Goal: Transaction & Acquisition: Obtain resource

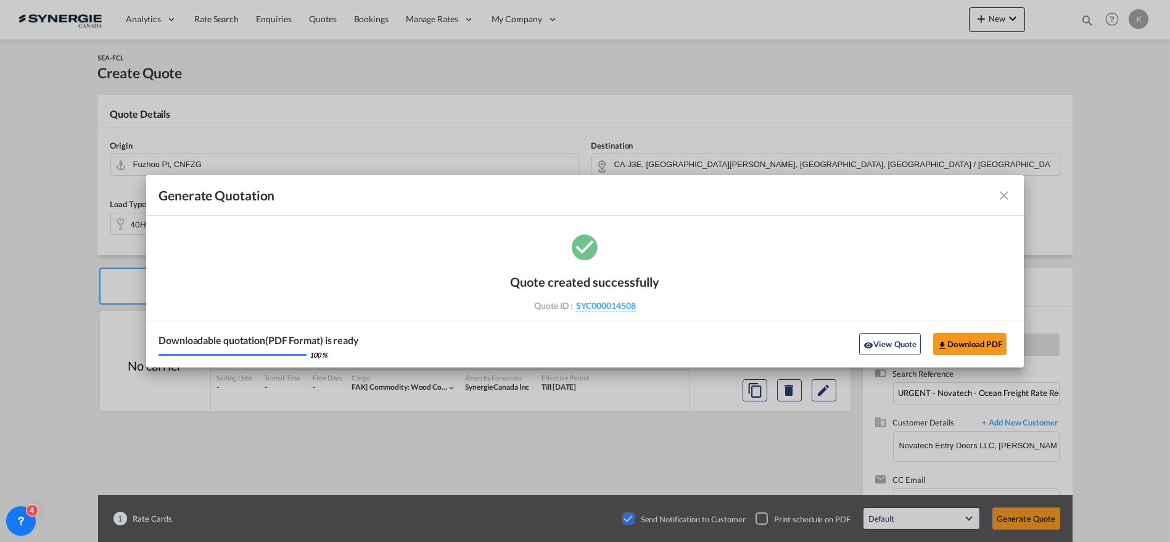
drag, startPoint x: 1004, startPoint y: 195, endPoint x: 942, endPoint y: 177, distance: 65.0
click at [1004, 195] on md-icon "icon-close fg-AAA8AD cursor m-0" at bounding box center [1004, 195] width 15 height 15
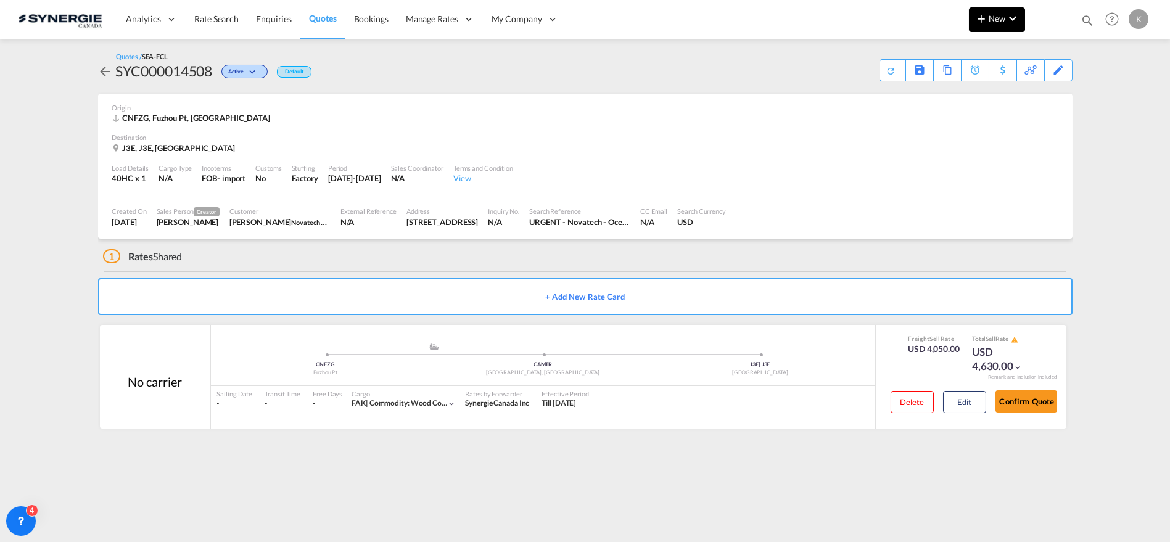
click at [1010, 20] on md-icon "icon-chevron-down" at bounding box center [1012, 18] width 15 height 15
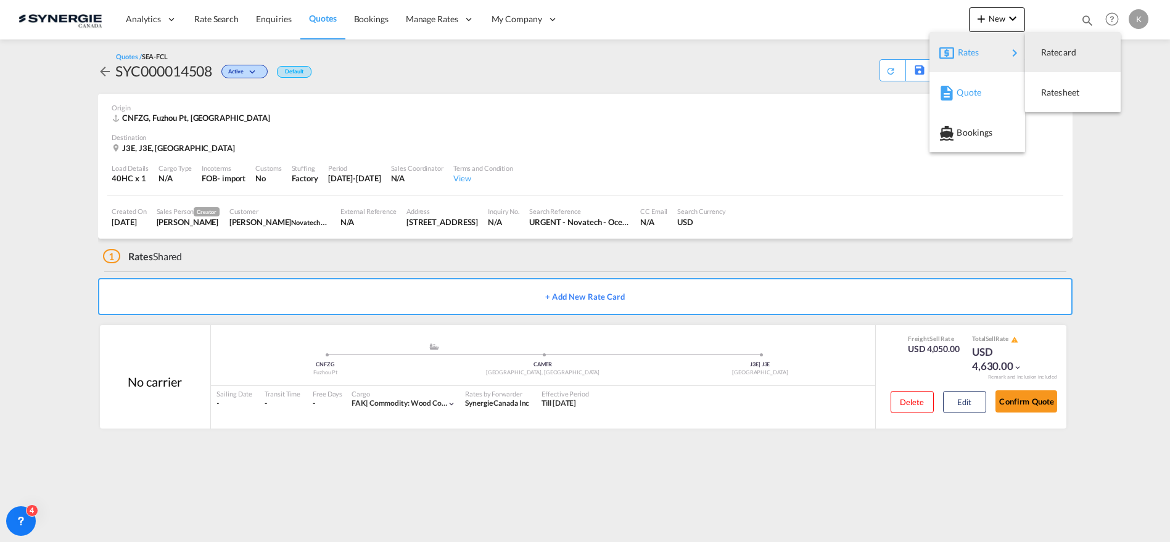
click at [970, 89] on span "Quote" at bounding box center [963, 92] width 14 height 25
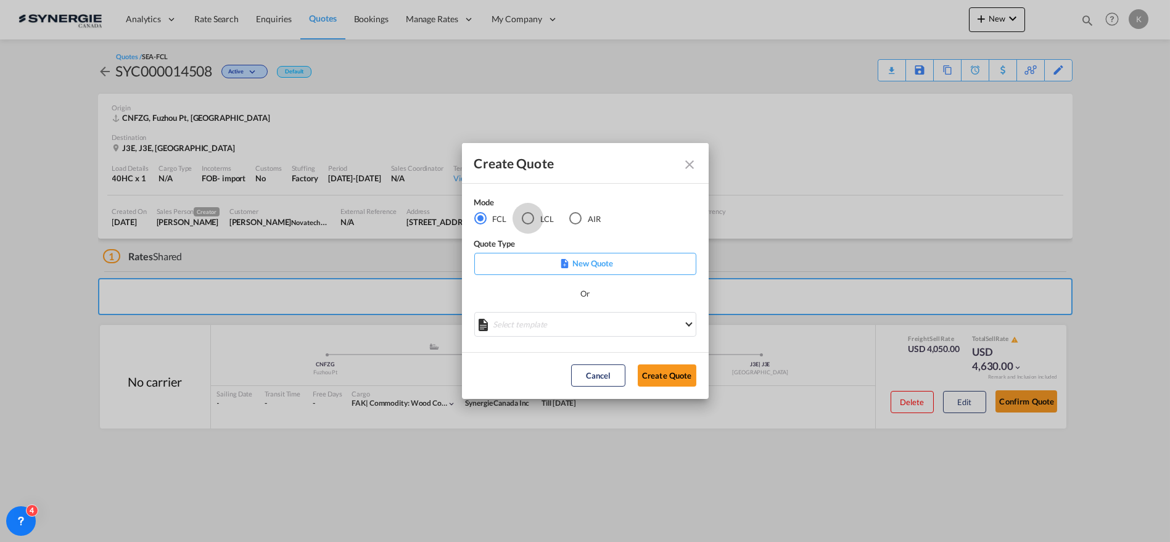
click at [525, 217] on div "LCL" at bounding box center [528, 218] width 12 height 12
click at [577, 321] on md-select "Select template New DAP Import LCL [PERSON_NAME] | [DATE] [GEOGRAPHIC_DATA] LCL…" at bounding box center [585, 324] width 222 height 25
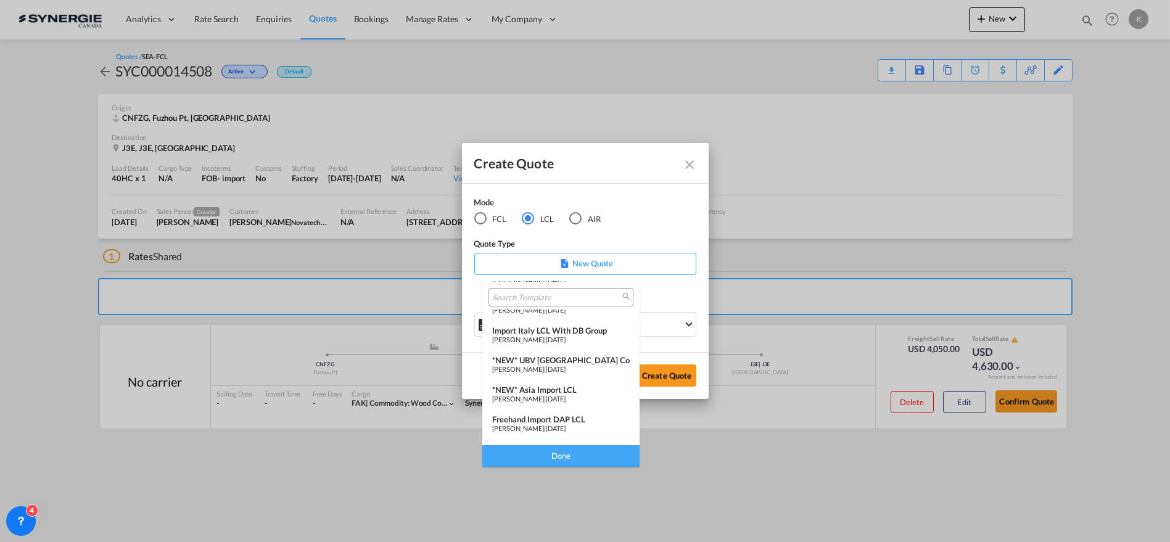
scroll to position [160, 0]
click at [544, 430] on span "[PERSON_NAME]" at bounding box center [518, 434] width 52 height 8
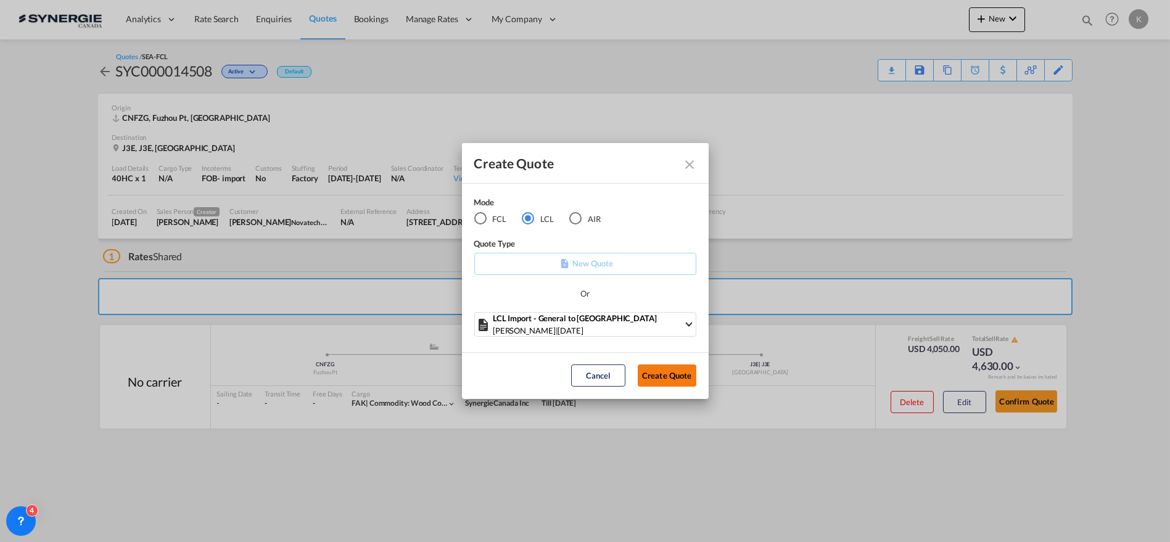
click at [667, 369] on button "Create Quote" at bounding box center [667, 375] width 59 height 22
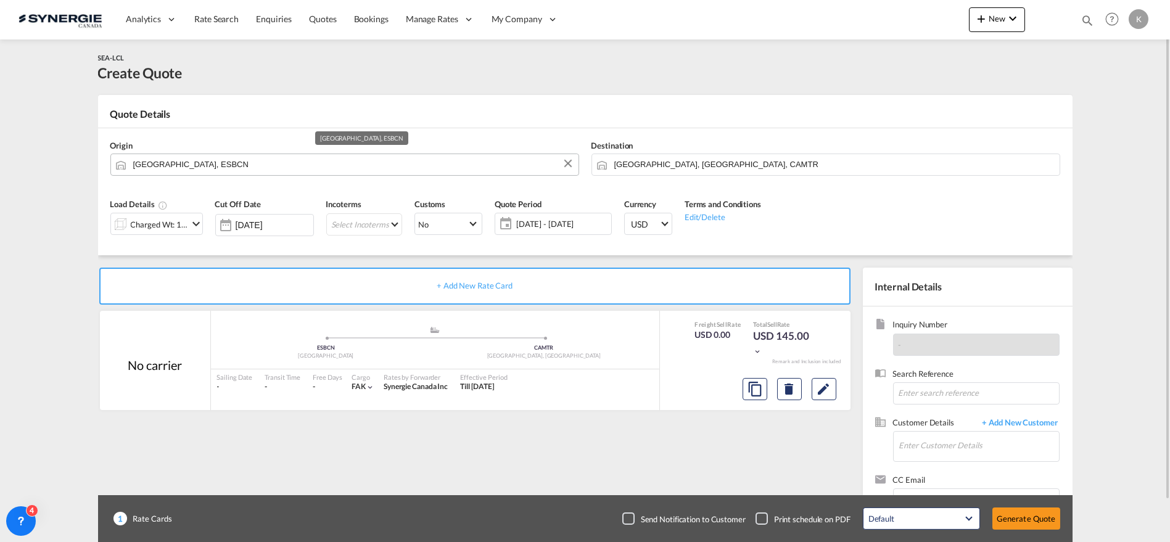
click at [236, 163] on input "[GEOGRAPHIC_DATA], ESBCN" at bounding box center [352, 165] width 439 height 22
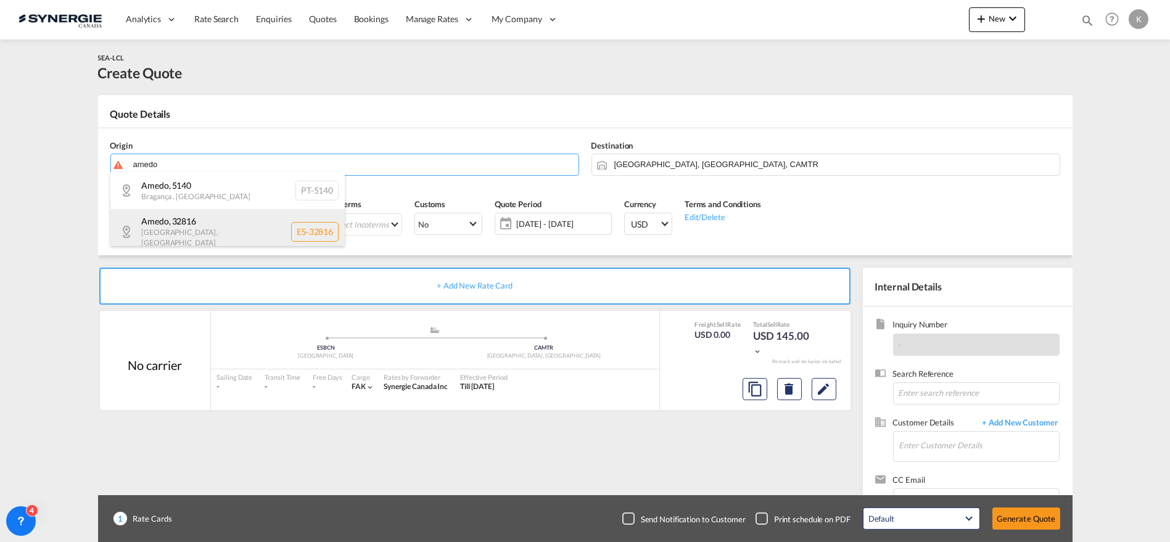
click at [181, 232] on div "Amedo , 32816 [GEOGRAPHIC_DATA] , [GEOGRAPHIC_DATA] ES-32816" at bounding box center [227, 231] width 234 height 45
type input "ES-32816, Amedo, [GEOGRAPHIC_DATA]"
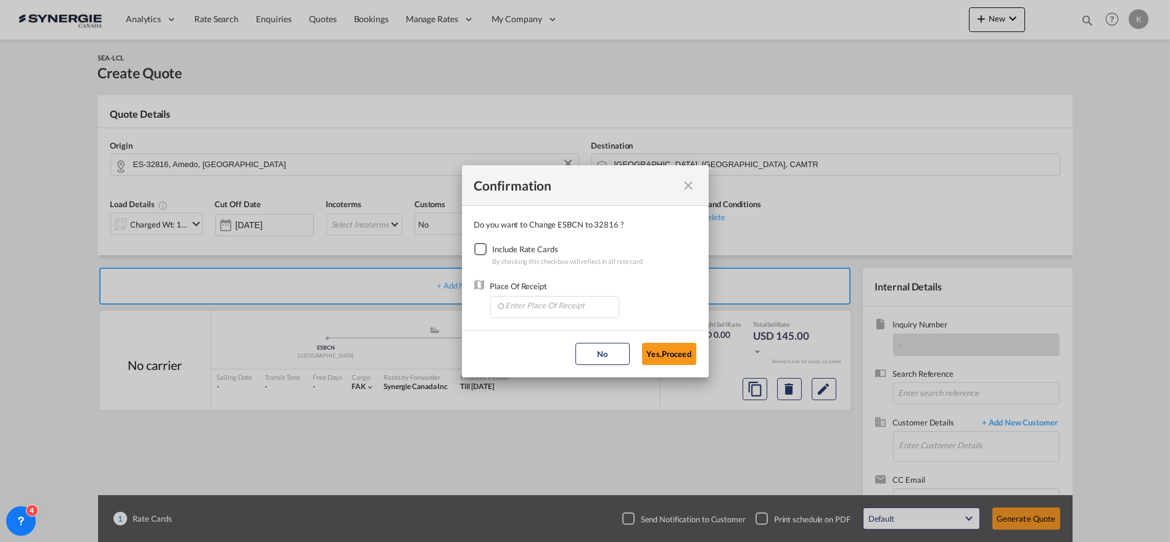
click at [482, 247] on div "Checkbox No Ink" at bounding box center [480, 249] width 12 height 12
click at [518, 305] on input "Enter Place Of Receipt" at bounding box center [557, 306] width 122 height 18
click at [530, 311] on input "Enter Place Of Receipt" at bounding box center [557, 306] width 122 height 18
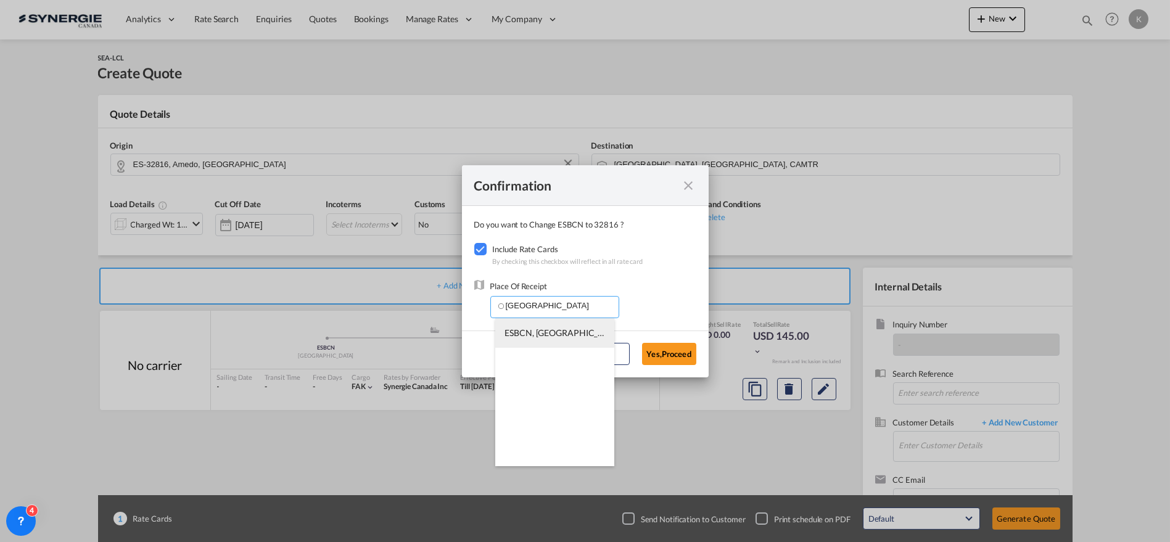
click at [540, 337] on span "ESBCN, [GEOGRAPHIC_DATA], [GEOGRAPHIC_DATA], [GEOGRAPHIC_DATA], [GEOGRAPHIC_DAT…" at bounding box center [699, 332] width 390 height 10
type input "ESBCN, [GEOGRAPHIC_DATA], [GEOGRAPHIC_DATA], [GEOGRAPHIC_DATA], [GEOGRAPHIC_DAT…"
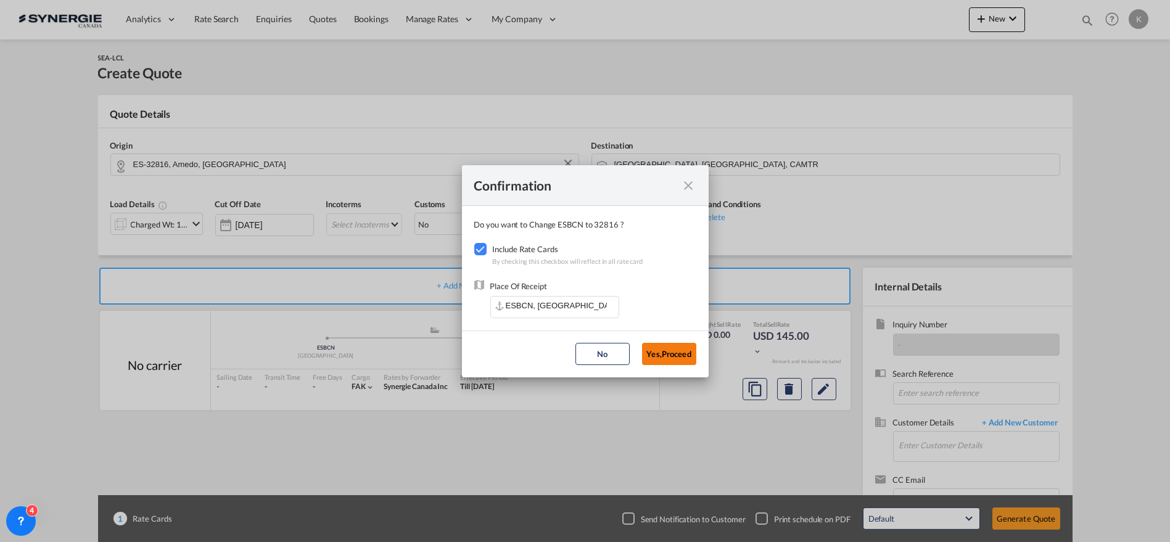
click at [660, 353] on button "Yes,Proceed" at bounding box center [669, 354] width 54 height 22
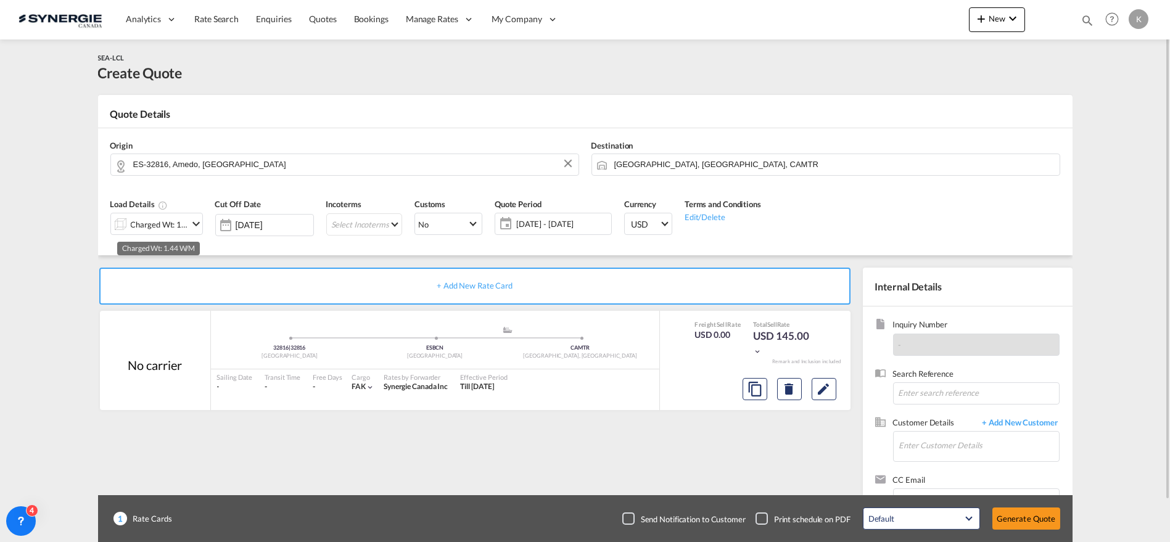
click at [173, 223] on div "Charged Wt: 1.44 W/M" at bounding box center [160, 224] width 58 height 17
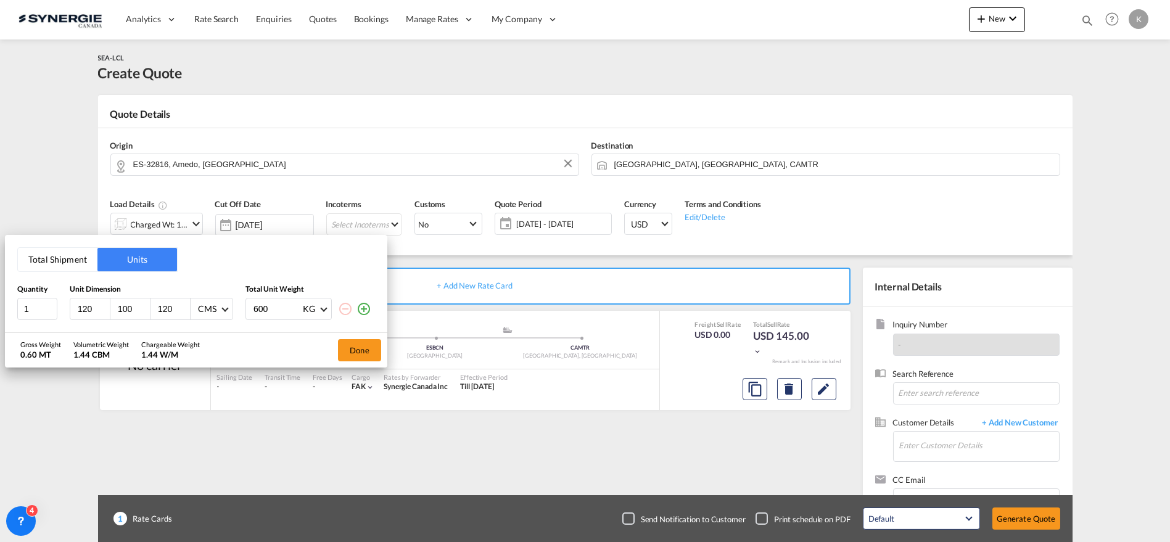
click at [79, 308] on input "120" at bounding box center [92, 308] width 33 height 11
type input "154"
type input "113"
type input "133"
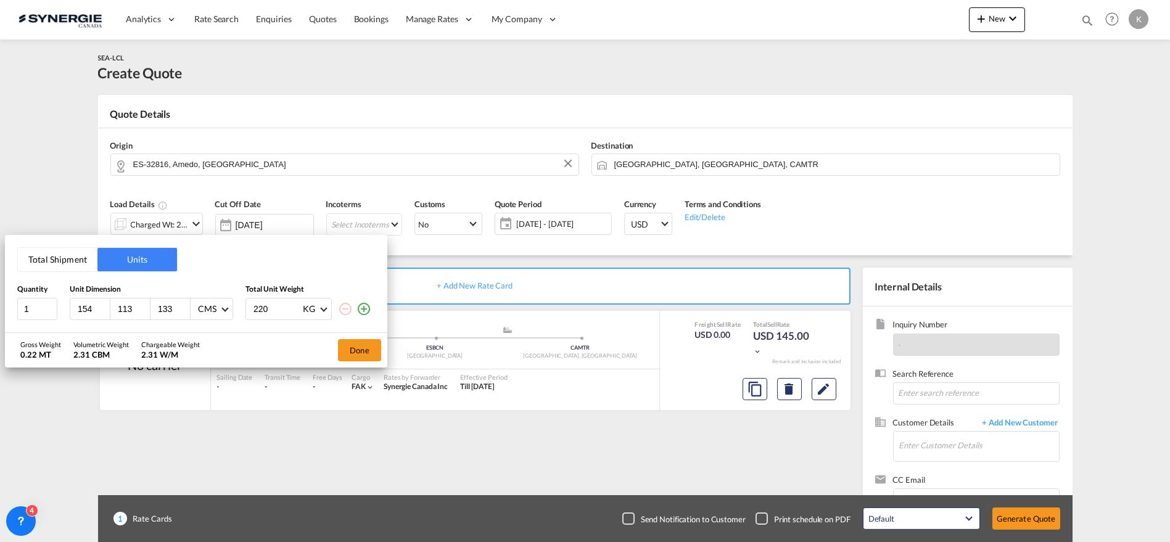
type input "220"
click at [366, 310] on md-icon "icon-plus-circle-outline" at bounding box center [363, 309] width 15 height 15
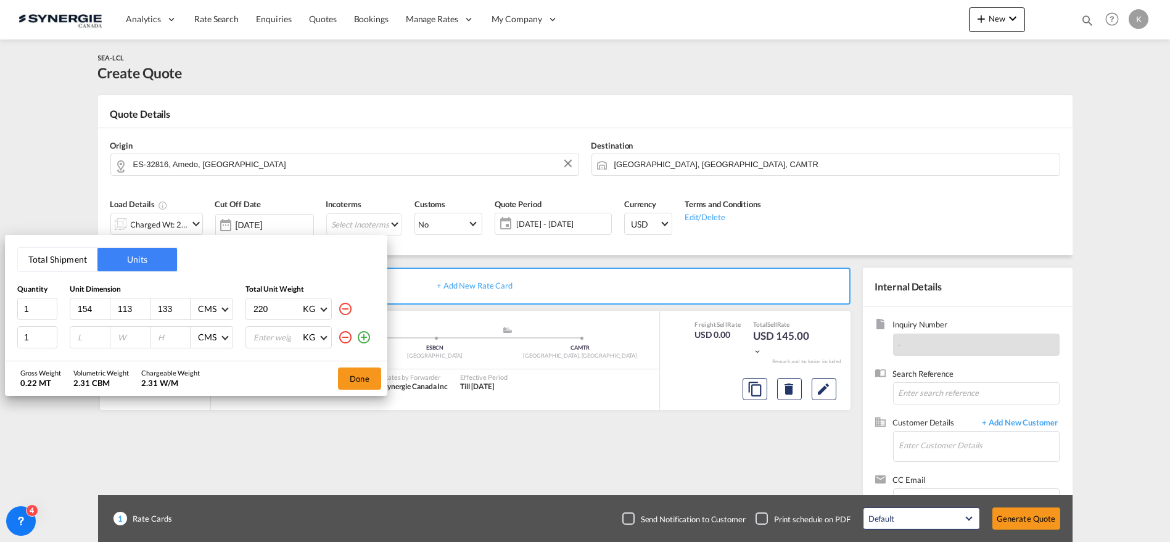
click at [82, 339] on input "number" at bounding box center [92, 337] width 33 height 11
type input "154"
type input "90"
type input "131"
type input "220"
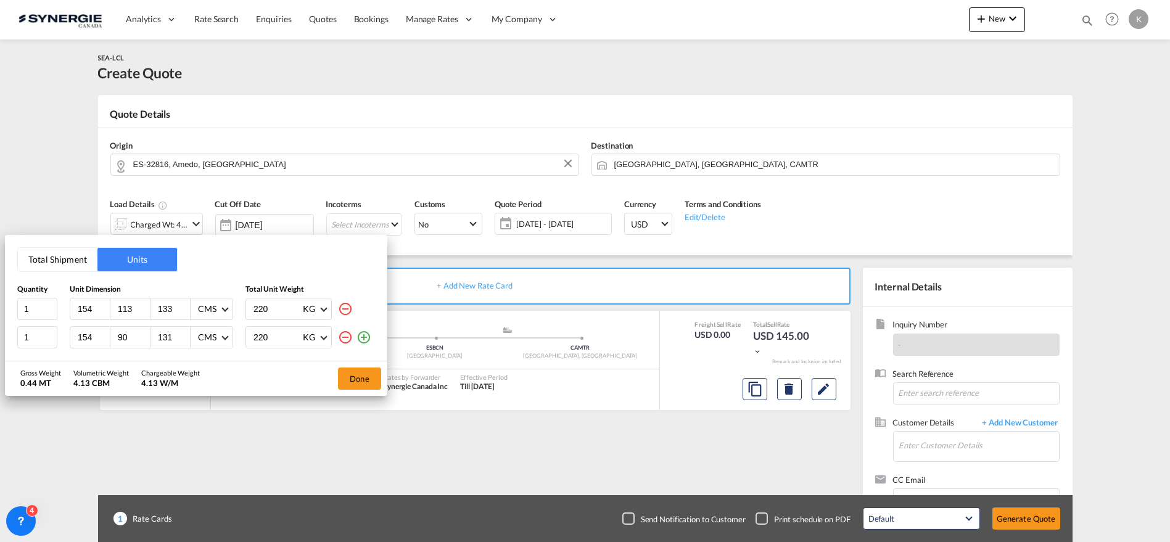
click at [366, 337] on md-icon "icon-plus-circle-outline" at bounding box center [363, 337] width 15 height 15
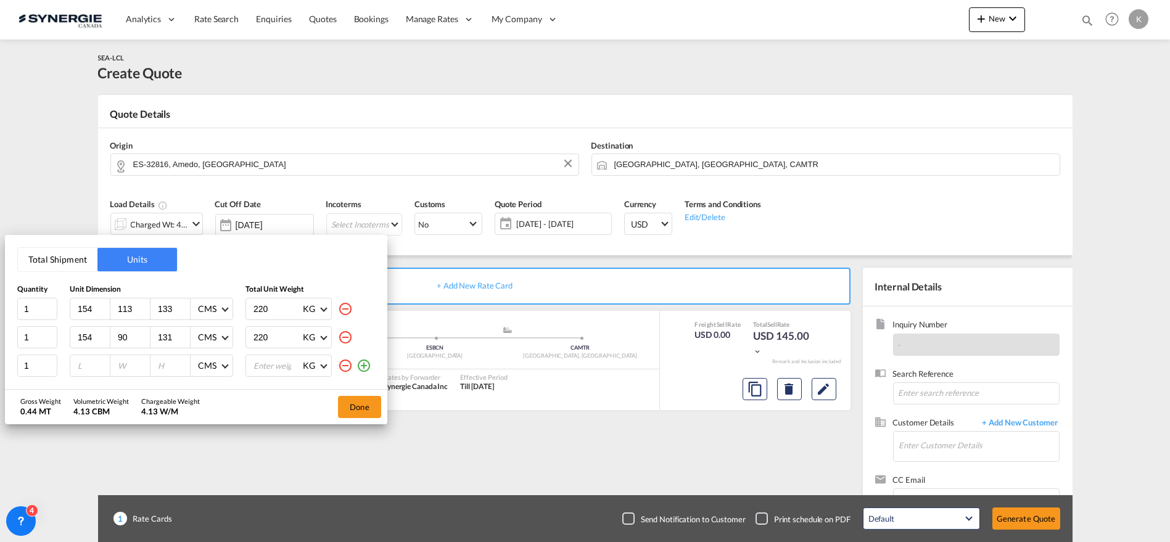
click at [81, 358] on div at bounding box center [90, 365] width 40 height 21
click at [83, 364] on input "number" at bounding box center [92, 365] width 33 height 11
type input "149"
type input "98"
type input "128"
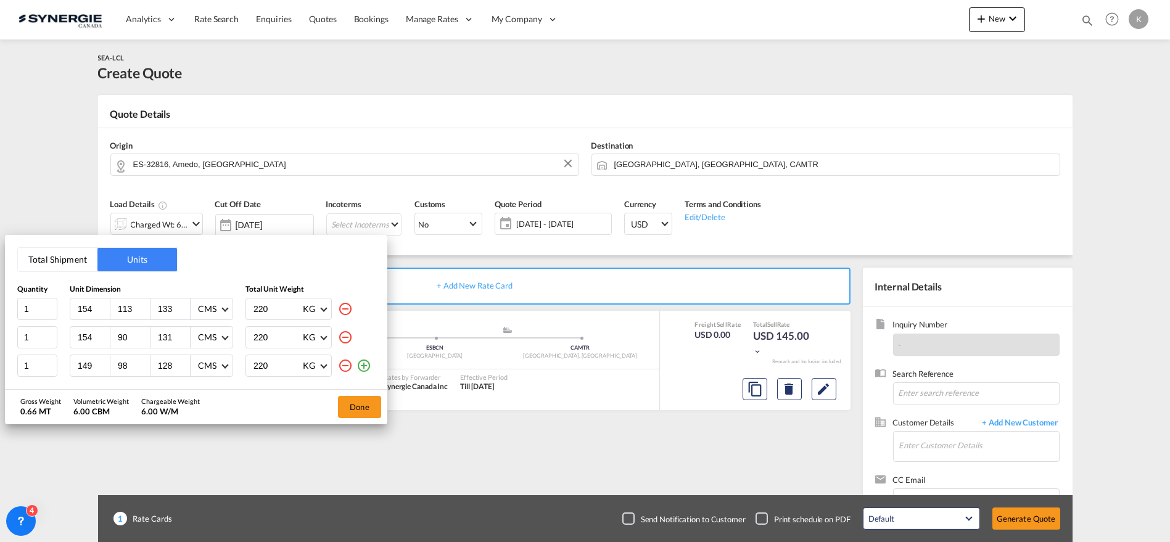
type input "220"
click at [367, 362] on md-icon "icon-plus-circle-outline" at bounding box center [363, 365] width 15 height 15
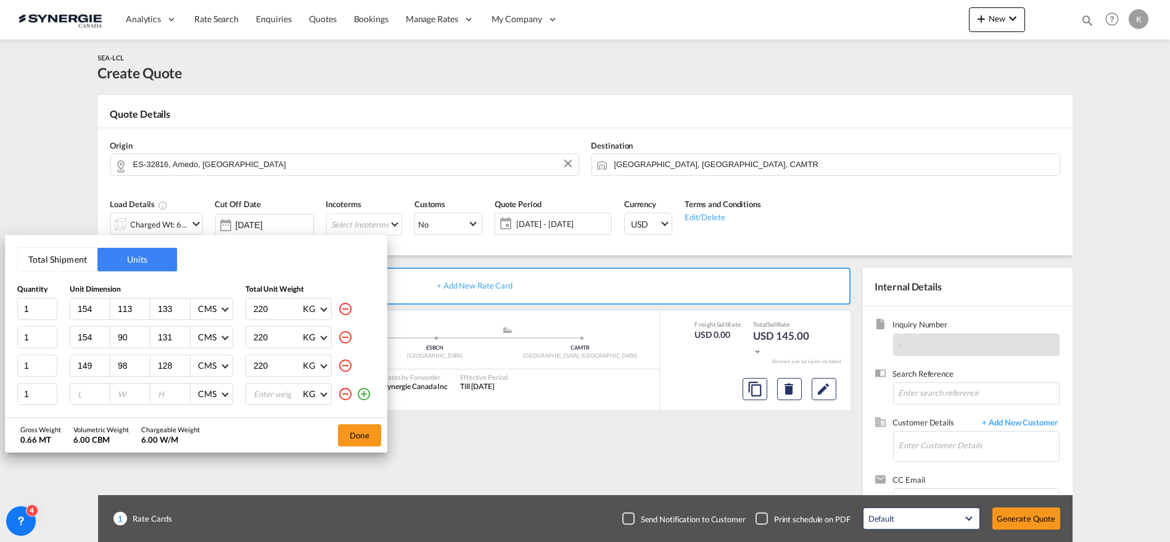
click at [80, 393] on input "number" at bounding box center [92, 393] width 33 height 11
type input "115"
type input "108"
type input "132"
type input "220"
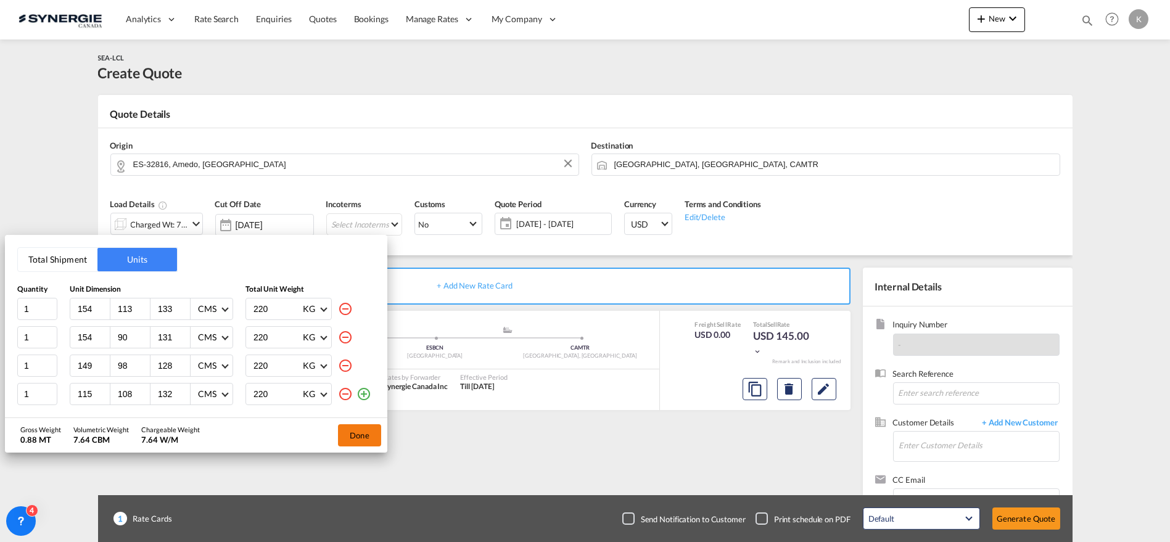
click at [360, 440] on button "Done" at bounding box center [359, 435] width 43 height 22
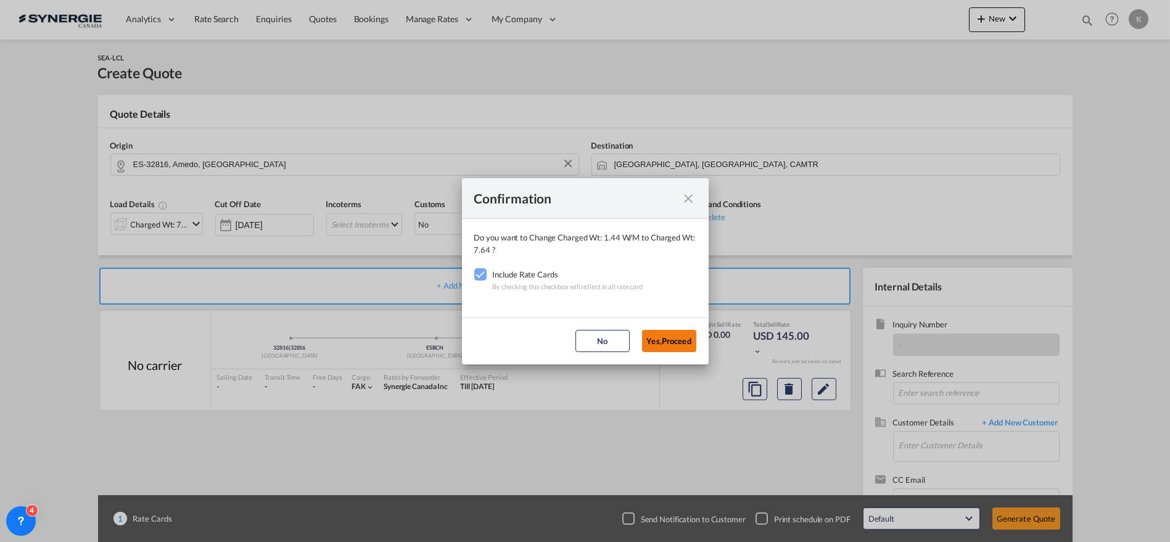
click at [674, 337] on button "Yes,Proceed" at bounding box center [669, 341] width 54 height 22
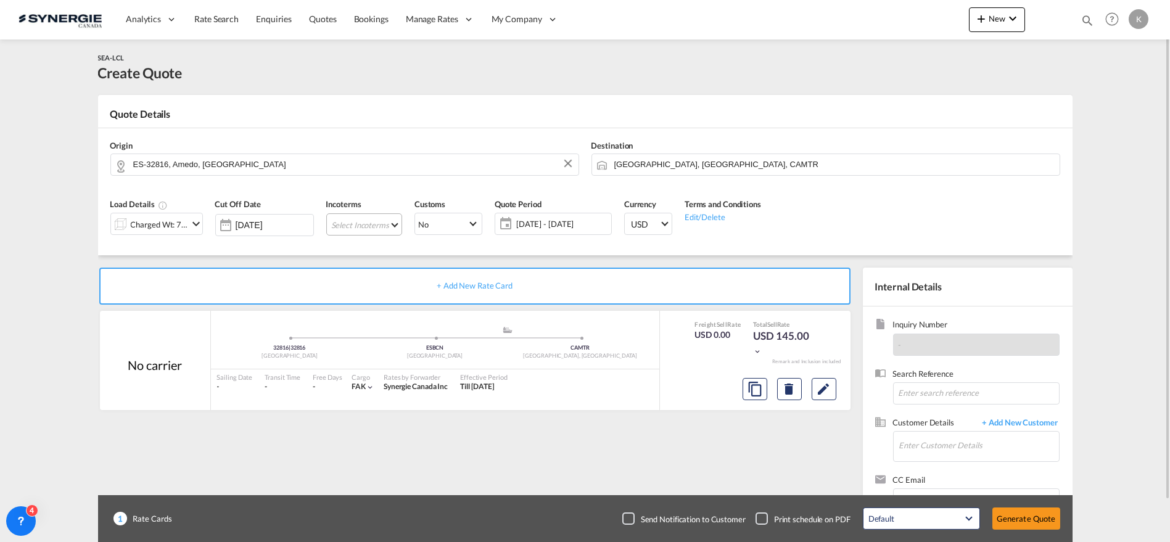
click at [380, 228] on md-select "Select Incoterms CPT - export Carrier Paid to FCA - import Free Carrier FOB - i…" at bounding box center [364, 224] width 76 height 22
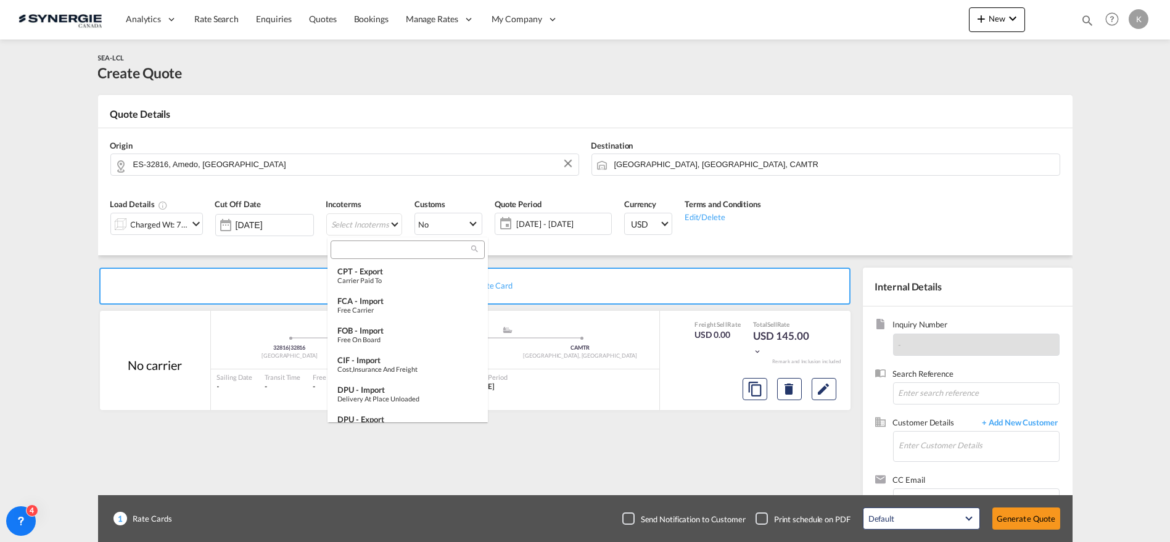
click at [388, 254] on input "search" at bounding box center [402, 249] width 137 height 11
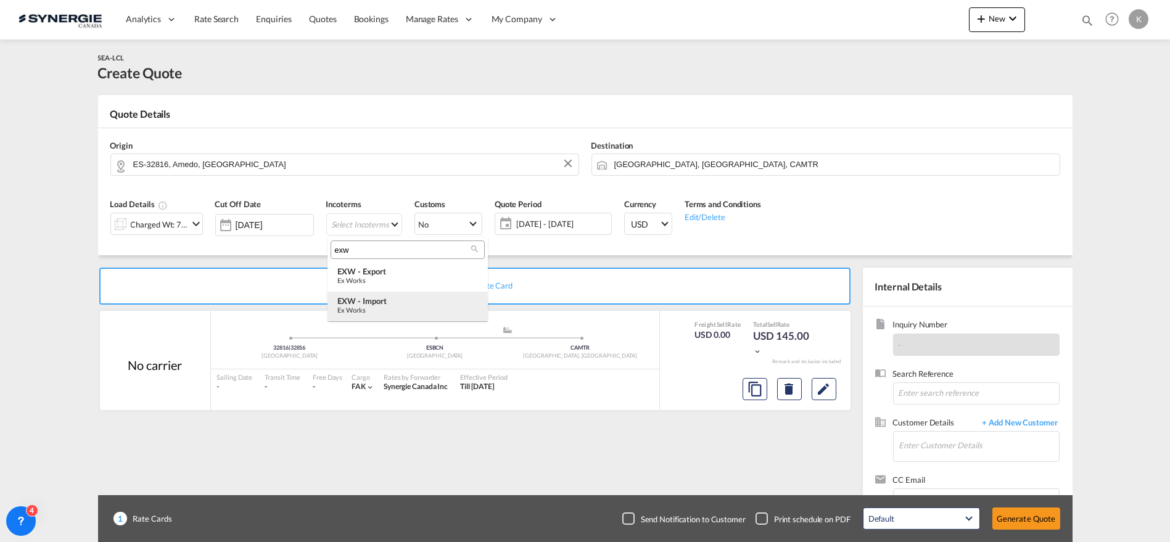
type input "exw"
click at [360, 303] on div "EXW - import" at bounding box center [407, 301] width 141 height 10
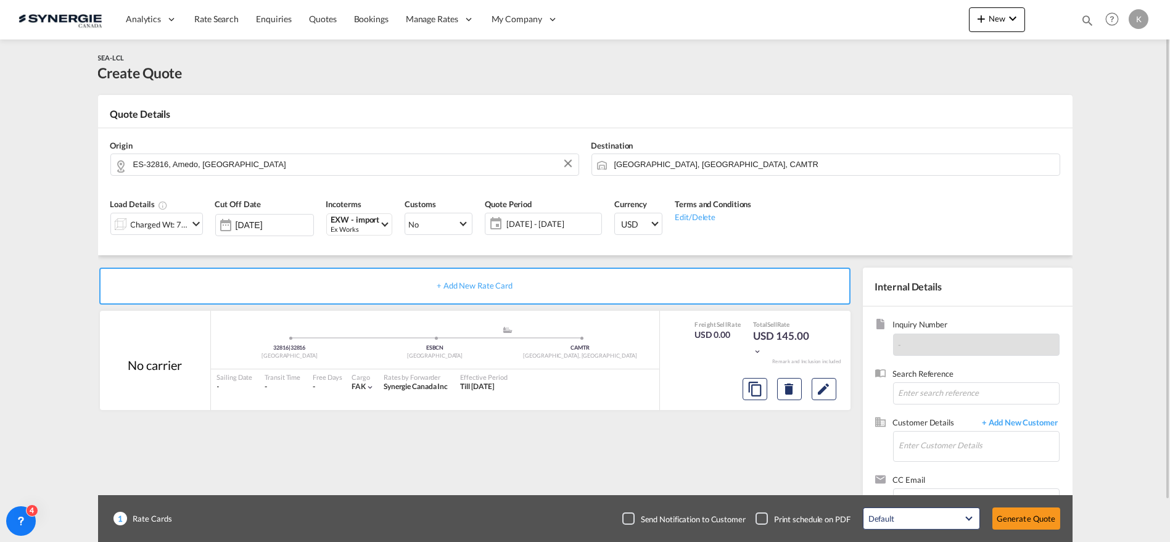
click at [516, 224] on span "[DATE] - [DATE]" at bounding box center [552, 223] width 92 height 11
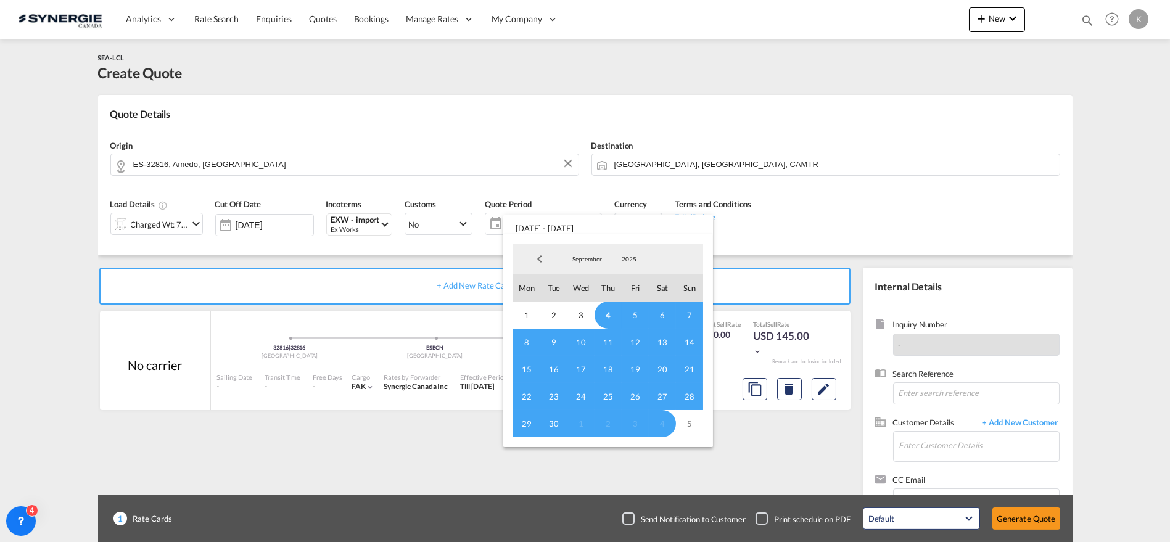
click at [605, 310] on span "4" at bounding box center [607, 315] width 27 height 27
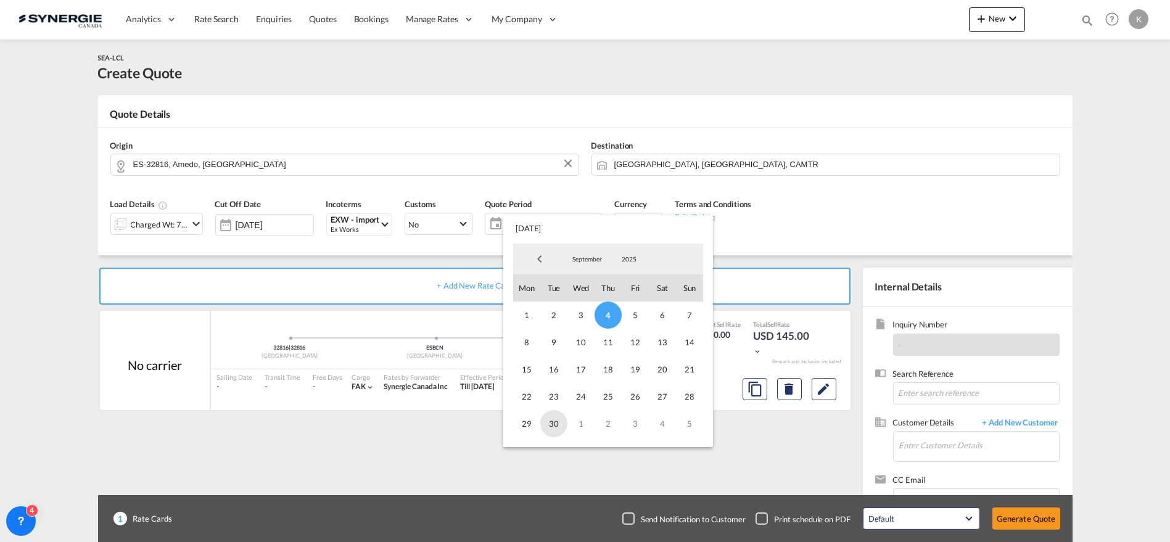
click at [548, 424] on span "30" at bounding box center [553, 423] width 27 height 27
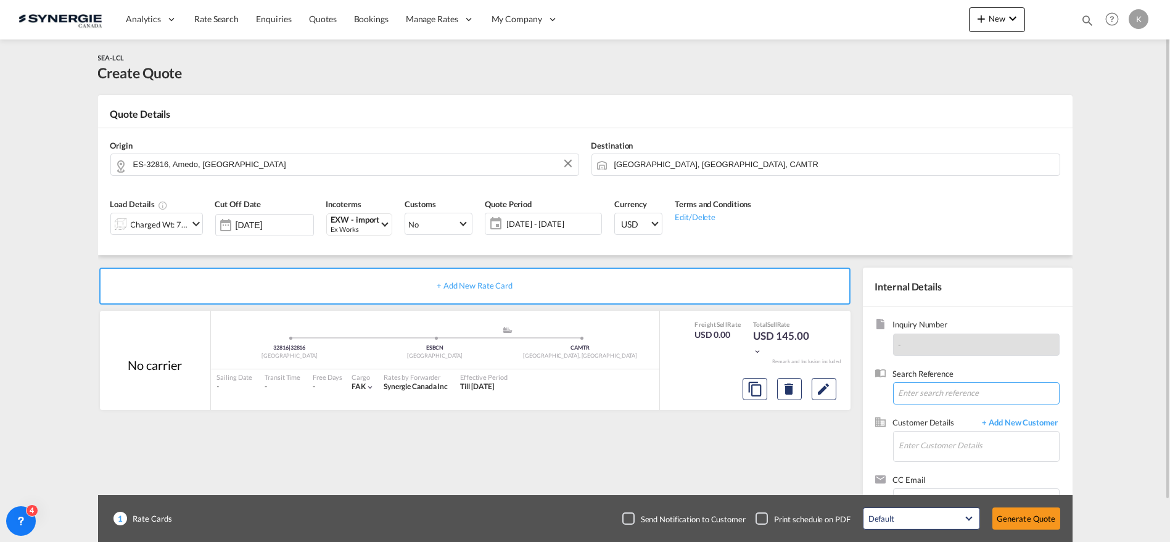
click at [950, 390] on input at bounding box center [976, 393] width 166 height 22
paste input "RE: new booking S : PITILLOS C : [PERSON_NAME] // New Export Manager [PERSON_NA…"
type input "RE: new booking S : PITILLOS C : [PERSON_NAME] // New Export Manager [PERSON_NA…"
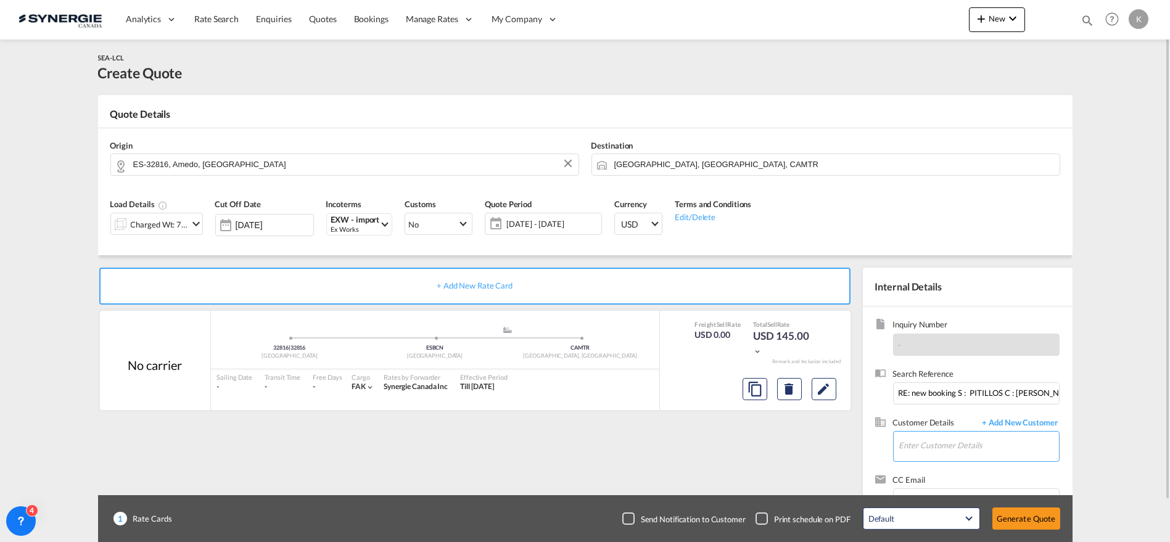
click at [939, 441] on input "Enter Customer Details" at bounding box center [979, 446] width 160 height 28
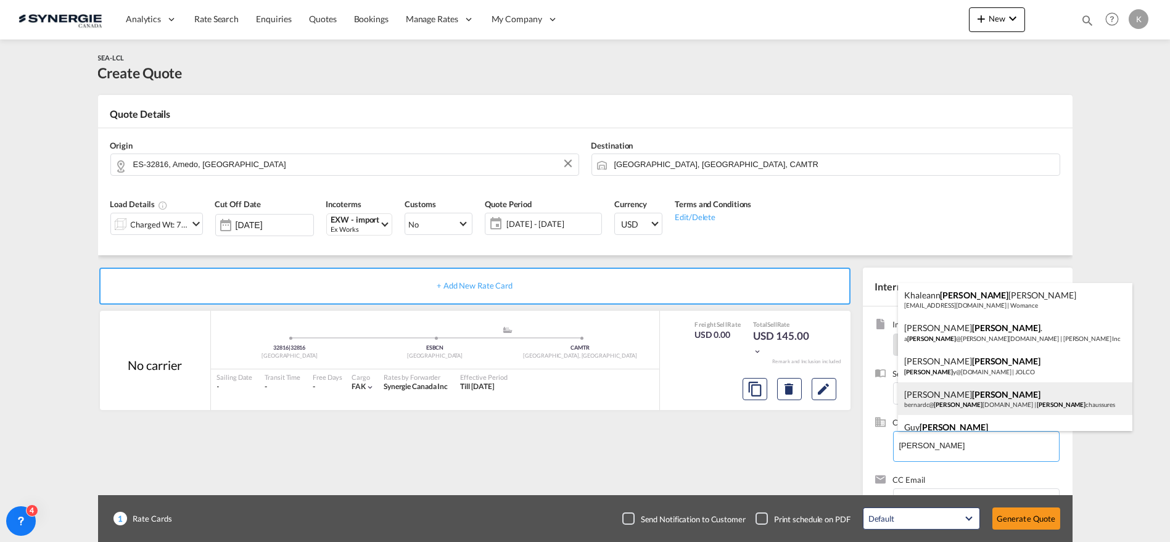
click at [980, 401] on div "[PERSON_NAME]@ [PERSON_NAME] [DOMAIN_NAME] | [PERSON_NAME] chaussures" at bounding box center [1015, 398] width 234 height 33
type input "[PERSON_NAME], [PERSON_NAME], [PERSON_NAME][EMAIL_ADDRESS][DOMAIN_NAME]"
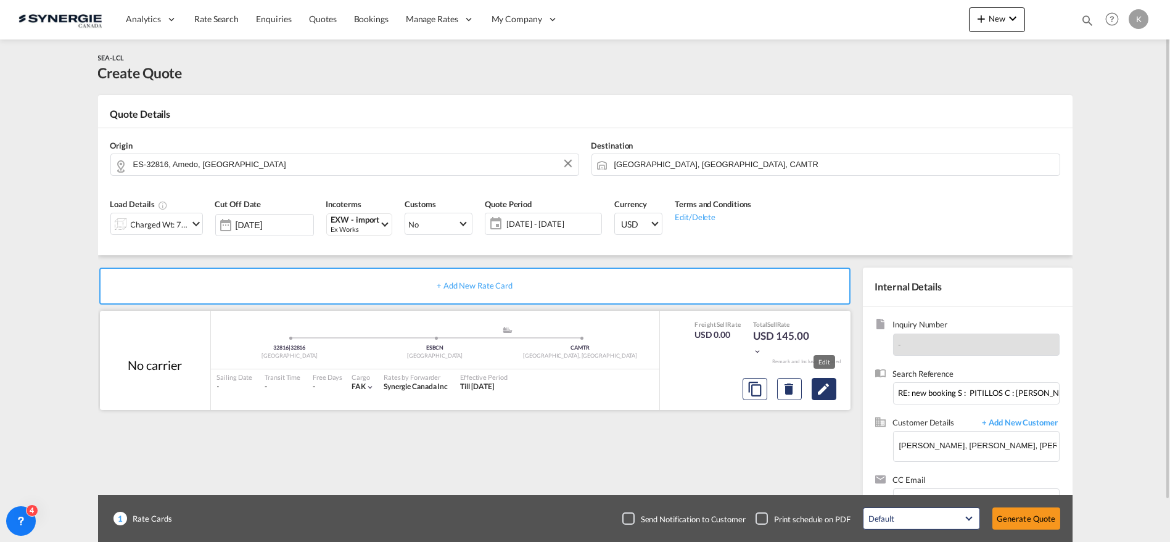
click at [828, 388] on md-icon "Edit" at bounding box center [823, 389] width 15 height 15
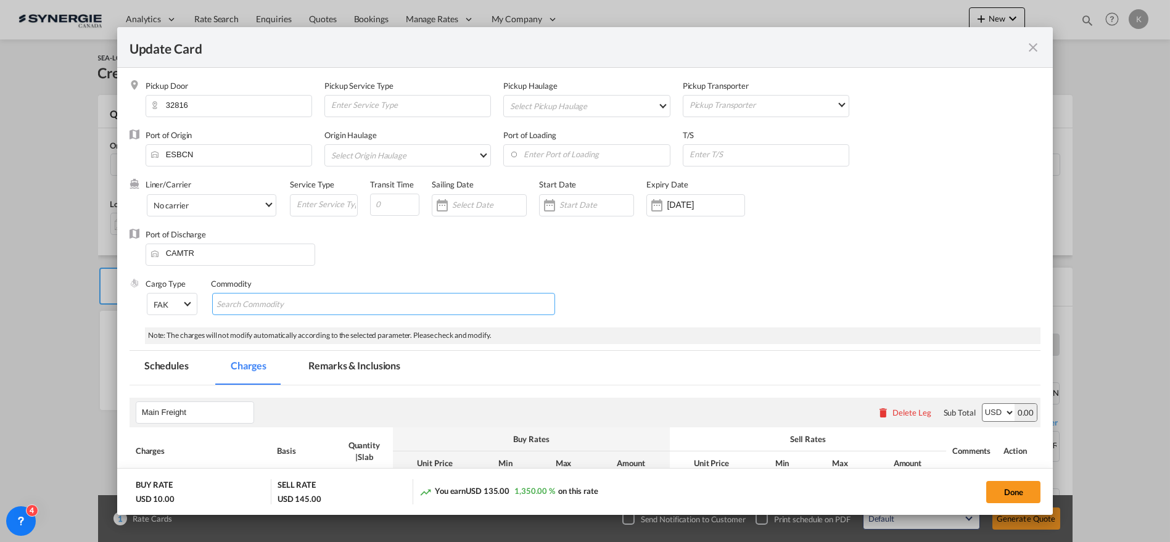
click at [255, 303] on input "Search Commodity" at bounding box center [272, 305] width 113 height 20
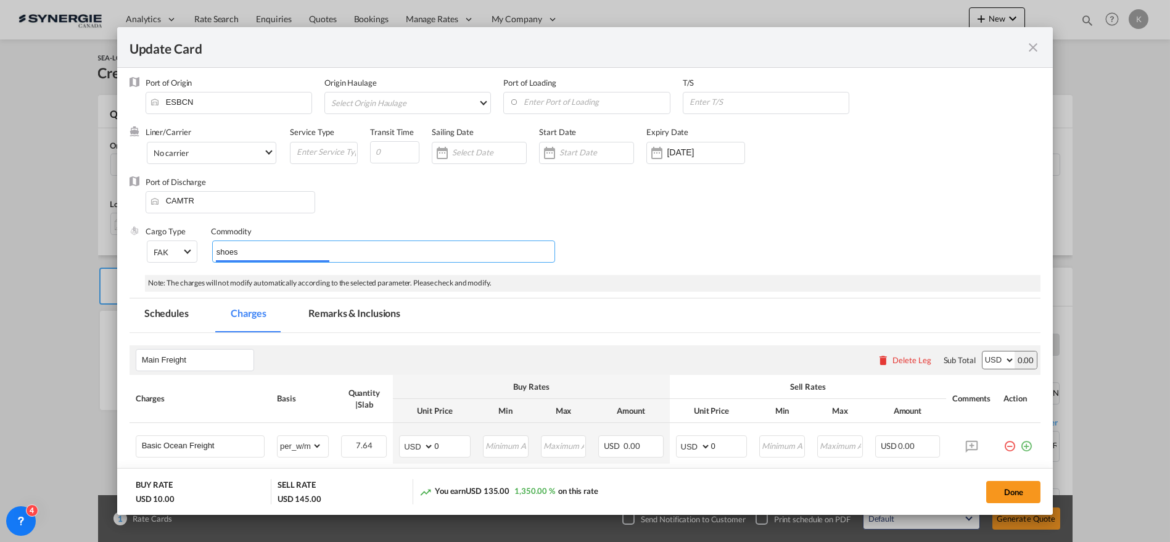
scroll to position [68, 0]
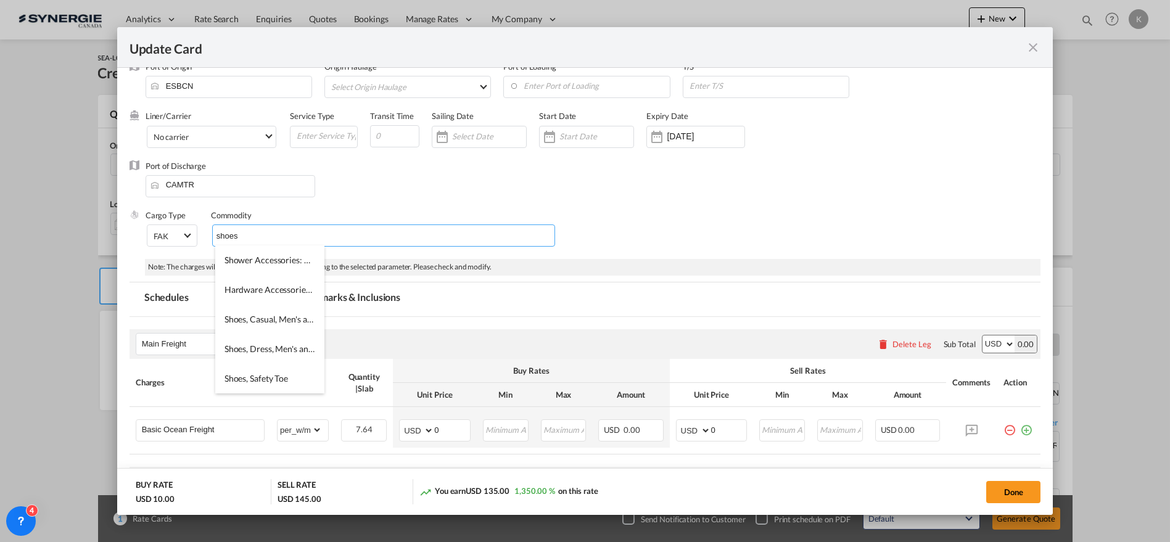
type input "shoes"
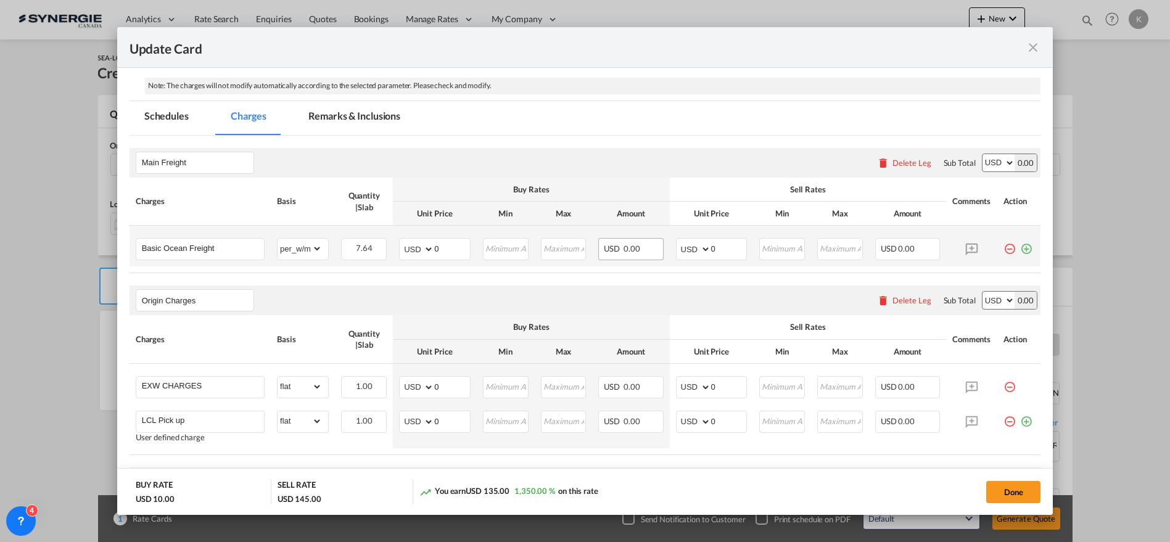
scroll to position [254, 0]
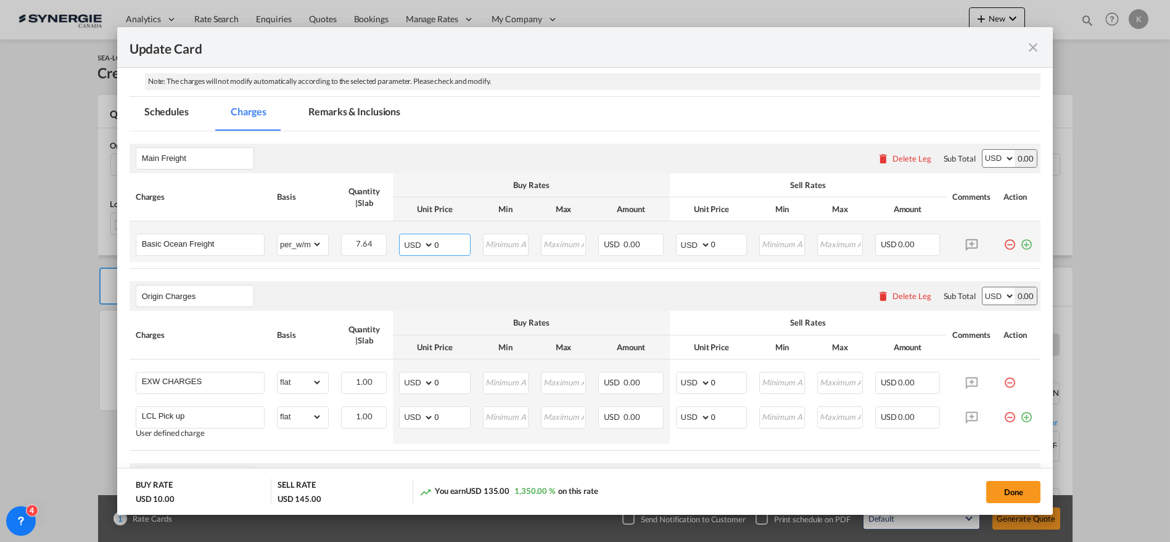
drag, startPoint x: 437, startPoint y: 242, endPoint x: 422, endPoint y: 244, distance: 14.9
click at [422, 244] on md-input-container "AED AFN ALL AMD ANG AOA ARS AUD AWG AZN BAM BBD BDT BGN BHD BIF BMD BND BOB BRL…" at bounding box center [435, 245] width 72 height 22
type input "148"
type input "166"
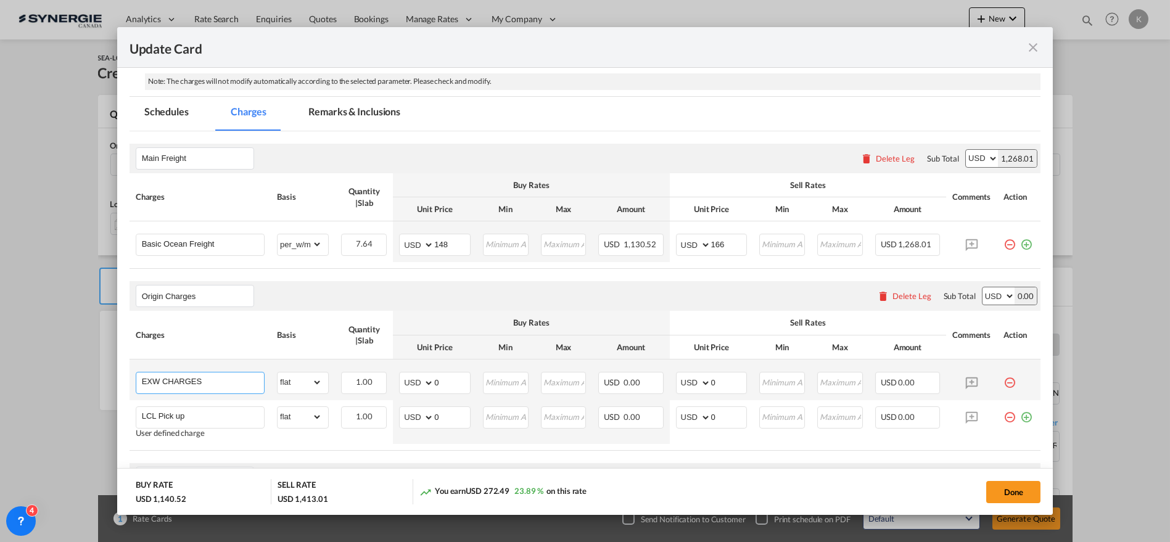
click at [176, 379] on input "EXW CHARGES" at bounding box center [203, 381] width 122 height 18
paste input "Forfait FOB charges"
type input "Forfait FOB charges"
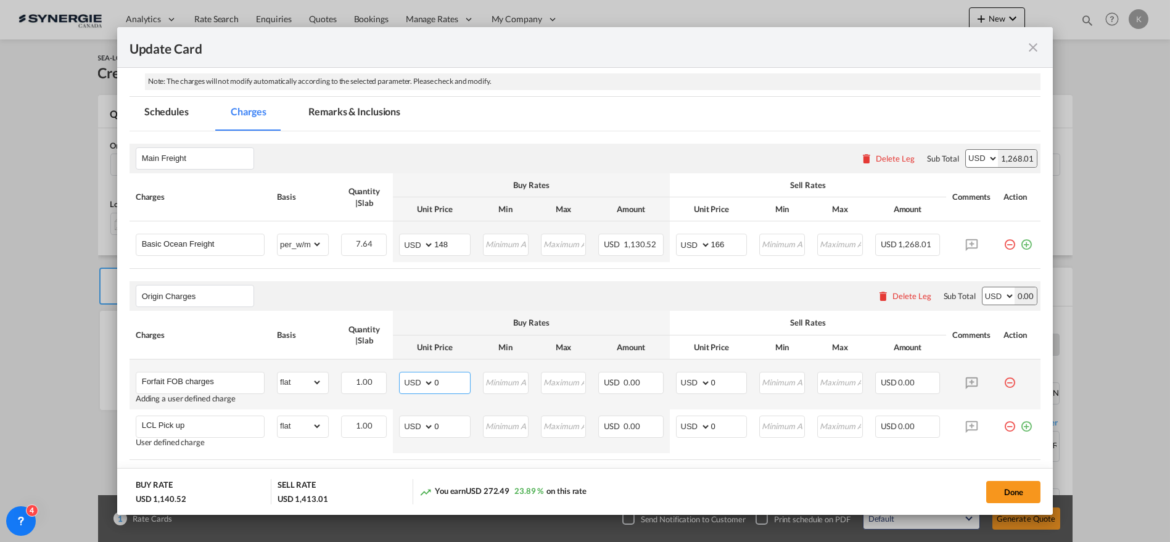
drag, startPoint x: 410, startPoint y: 384, endPoint x: 403, endPoint y: 384, distance: 6.8
click at [403, 384] on md-input-container "AED AFN ALL AMD ANG AOA ARS AUD AWG AZN BAM BBD BDT BGN BHD BIF BMD BND BOB BRL…" at bounding box center [435, 383] width 72 height 22
select select "string:EUR"
type input "175"
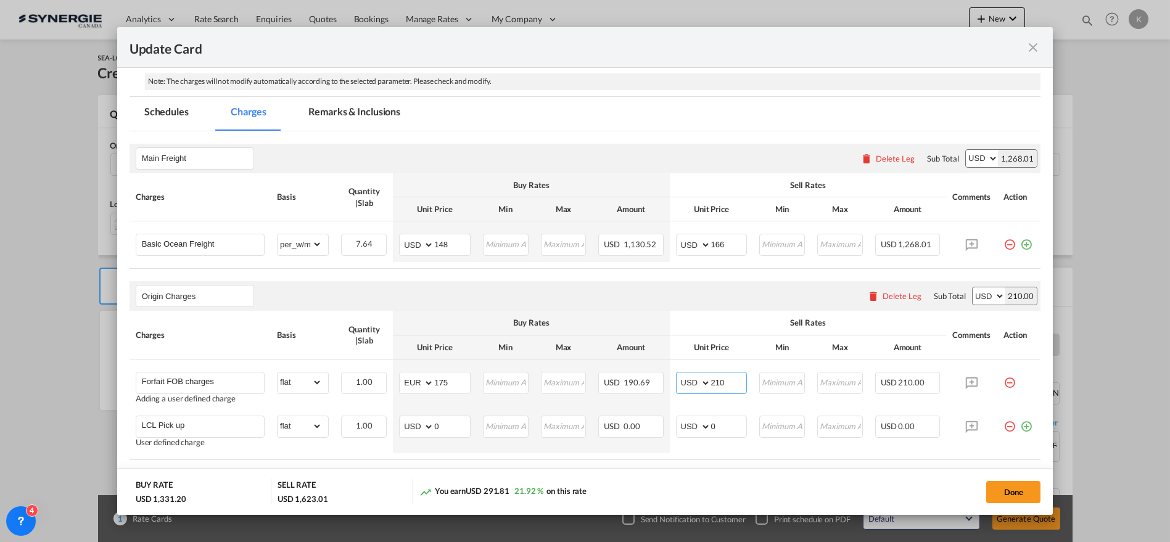
type input "210"
click at [199, 425] on input "LCL Pick up" at bounding box center [203, 425] width 122 height 18
paste input "Customs Clearance"
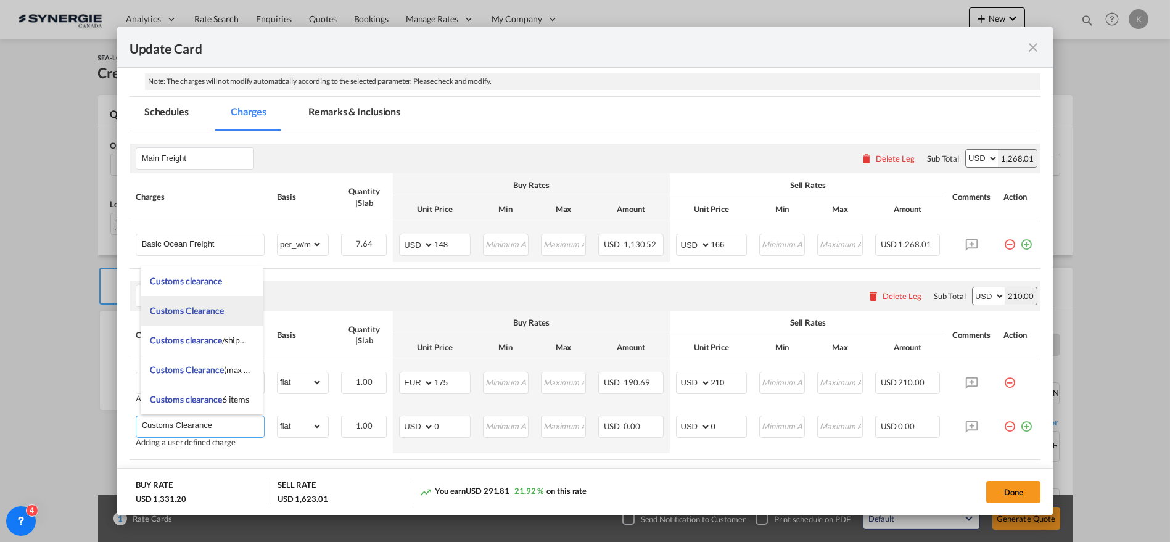
type input "Customs Clearance"
click at [216, 309] on span "Customs Clearance" at bounding box center [186, 310] width 73 height 10
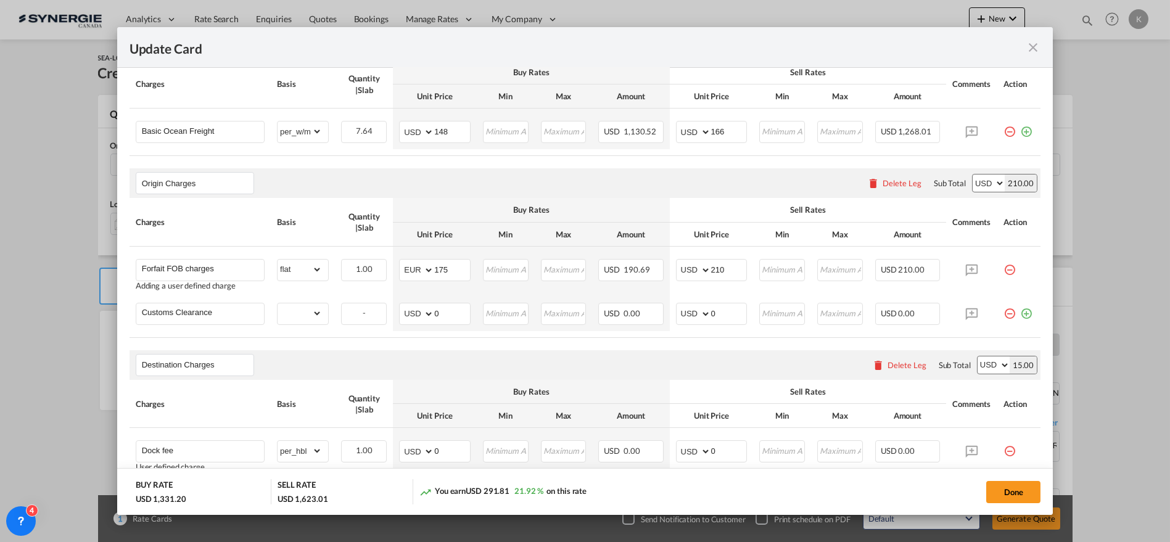
scroll to position [454, 0]
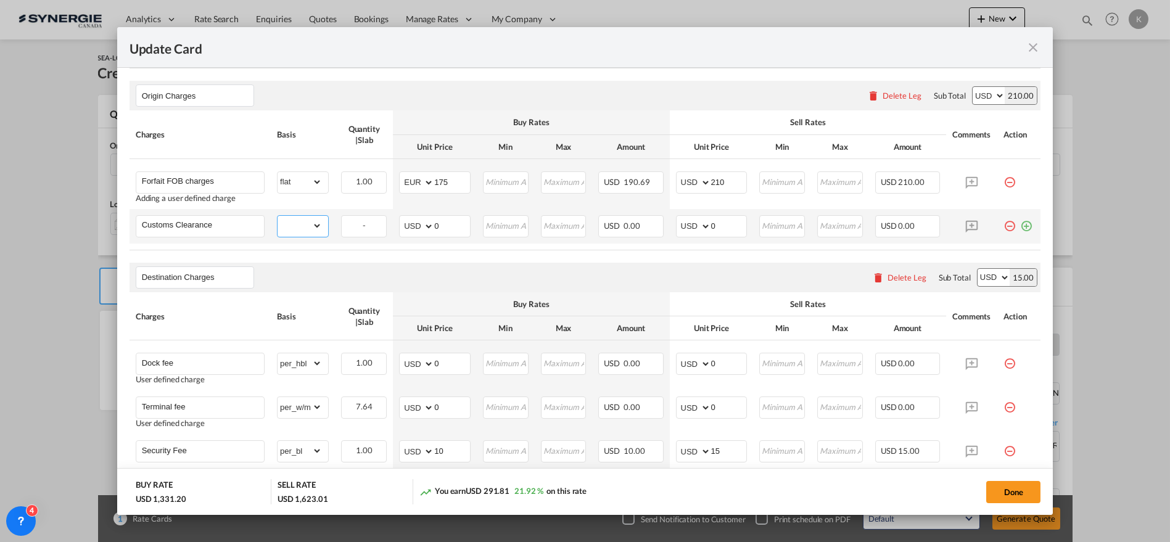
click at [300, 224] on select "gross_weight volumetric_weight per_shipment per_bl per_km per_hawb per_kg flat …" at bounding box center [299, 226] width 44 height 20
select select "per_bl"
click at [277, 216] on select "gross_weight volumetric_weight per_shipment per_bl per_km per_hawb per_kg flat …" at bounding box center [299, 226] width 44 height 20
click at [415, 223] on select "AED AFN ALL AMD ANG AOA ARS AUD AWG AZN BAM BBD BDT BGN BHD BIF BMD BND BOB BRL…" at bounding box center [417, 226] width 32 height 17
select select "string:EUR"
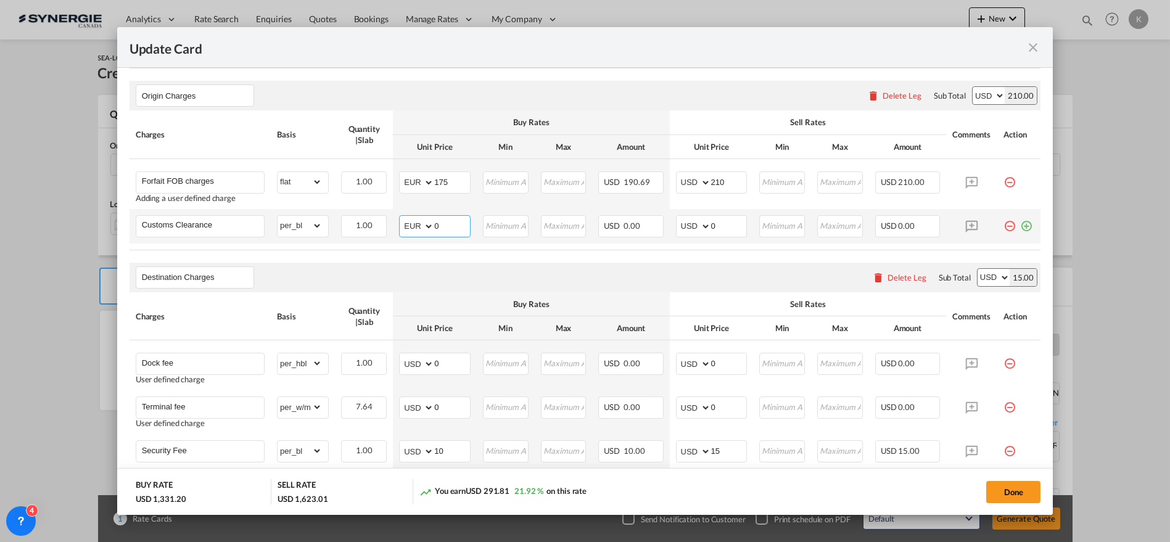
click at [401, 218] on select "AED AFN ALL AMD ANG AOA ARS AUD AWG AZN BAM BBD BDT BGN BHD BIF BMD BND BOB BRL…" at bounding box center [417, 226] width 32 height 17
type input "40"
type input "48"
click at [1021, 222] on md-icon "icon-plus-circle-outline green-400-fg" at bounding box center [1026, 221] width 12 height 12
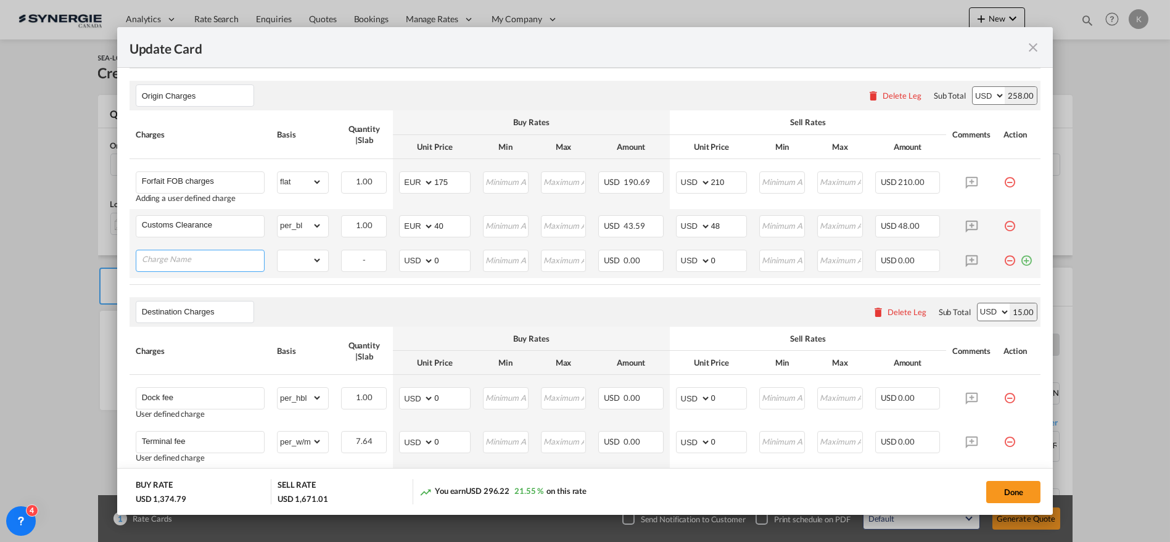
click at [179, 250] on input "Charge Name" at bounding box center [203, 259] width 122 height 18
paste input "AMS"
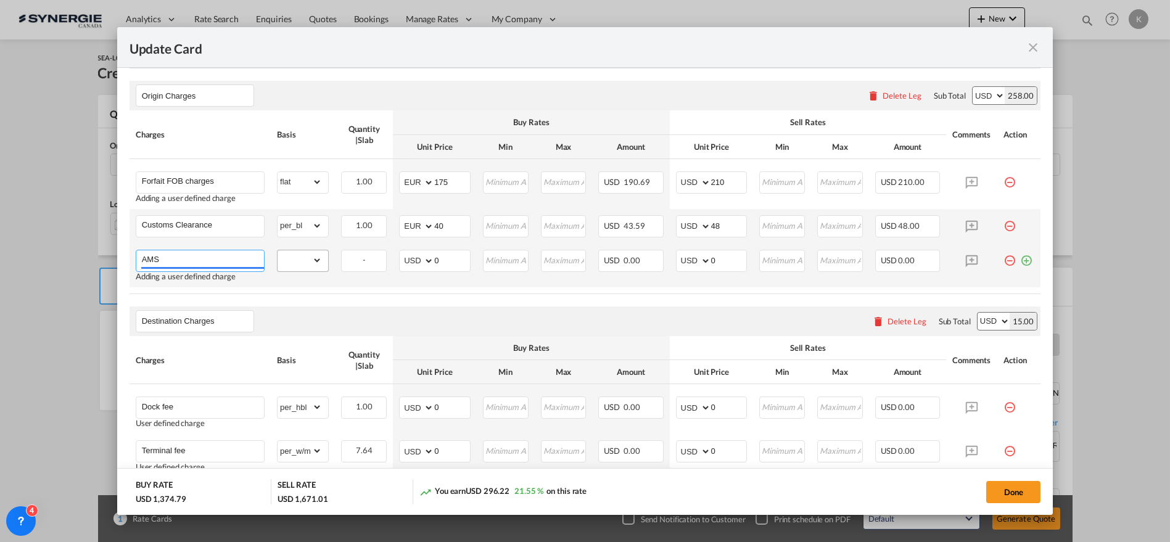
type input "AMS"
click at [289, 260] on select "gross_weight volumetric_weight per_shipment per_bl per_km per_hawb per_kg flat …" at bounding box center [299, 260] width 44 height 20
select select "per_bl"
click at [277, 250] on select "gross_weight volumetric_weight per_shipment per_bl per_km per_hawb per_kg flat …" at bounding box center [299, 260] width 44 height 20
click at [411, 261] on select "AED AFN ALL AMD ANG AOA ARS AUD AWG AZN BAM BBD BDT BGN BHD BIF BMD BND BOB BRL…" at bounding box center [417, 260] width 32 height 17
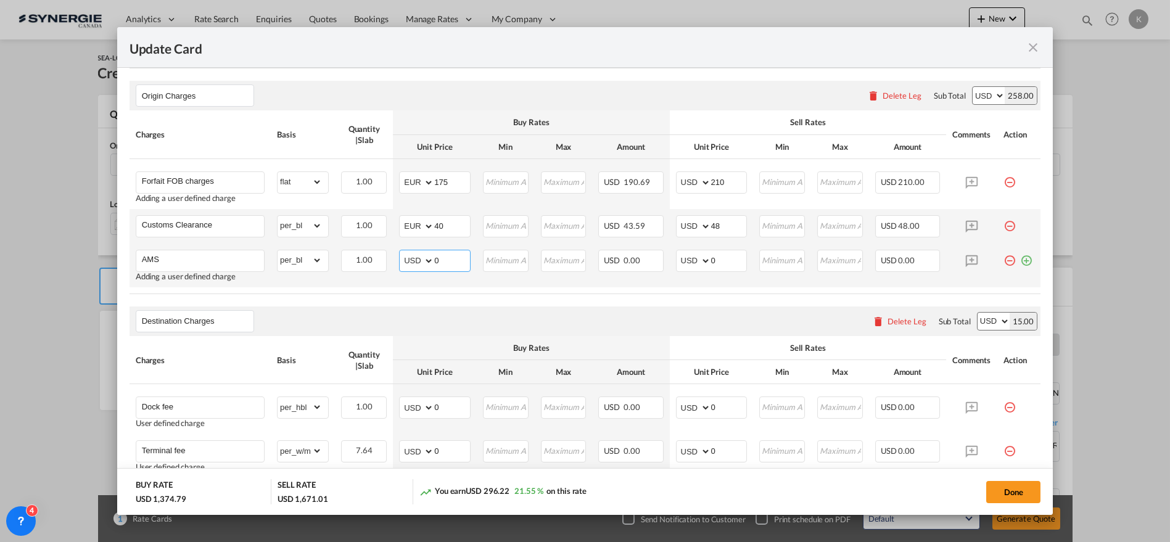
select select "string:EUR"
click at [401, 252] on select "AED AFN ALL AMD ANG AOA ARS AUD AWG AZN BAM BBD BDT BGN BHD BIF BMD BND BOB BRL…" at bounding box center [417, 260] width 32 height 17
type input "65"
type input "78"
click at [1020, 260] on md-icon "icon-plus-circle-outline green-400-fg" at bounding box center [1026, 256] width 12 height 12
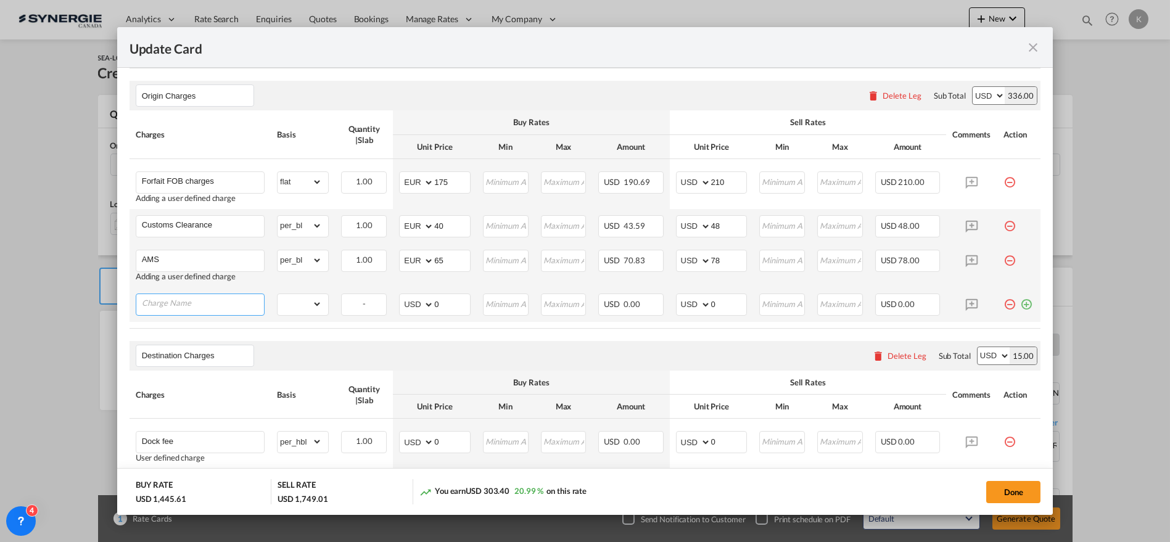
click at [173, 302] on input "Charge Name" at bounding box center [203, 303] width 122 height 18
paste input "VGM-Solas"
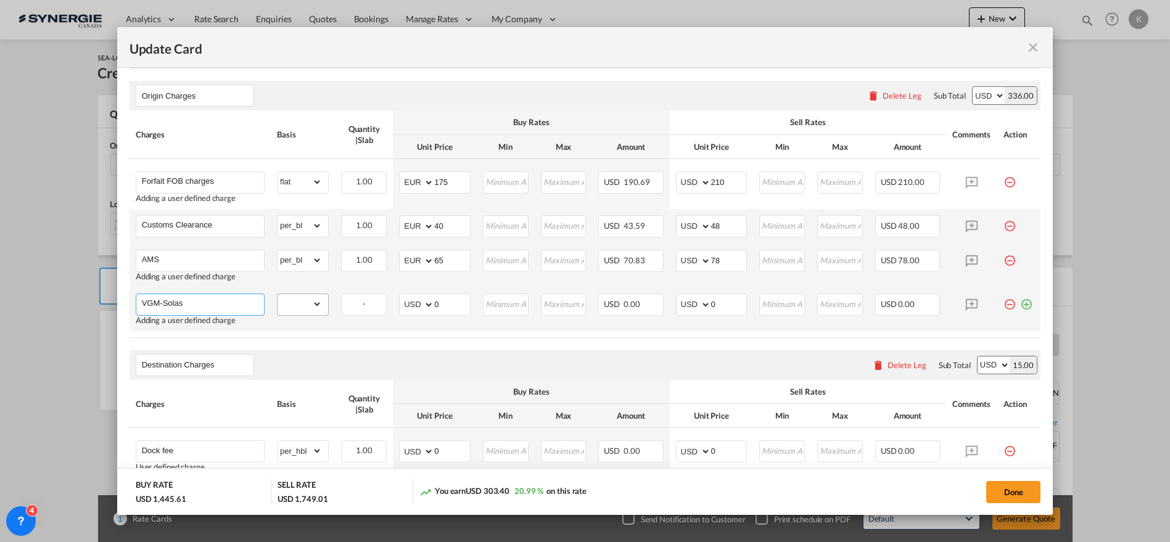
type input "VGM-Solas"
click at [308, 305] on select "gross_weight volumetric_weight per_shipment per_bl per_km per_hawb per_kg flat …" at bounding box center [299, 304] width 44 height 20
select select "per_bl"
click at [277, 294] on select "gross_weight volumetric_weight per_shipment per_bl per_km per_hawb per_kg flat …" at bounding box center [299, 304] width 44 height 20
click at [407, 305] on select "AED AFN ALL AMD ANG AOA ARS AUD AWG AZN BAM BBD BDT BGN BHD BIF BMD BND BOB BRL…" at bounding box center [417, 304] width 32 height 17
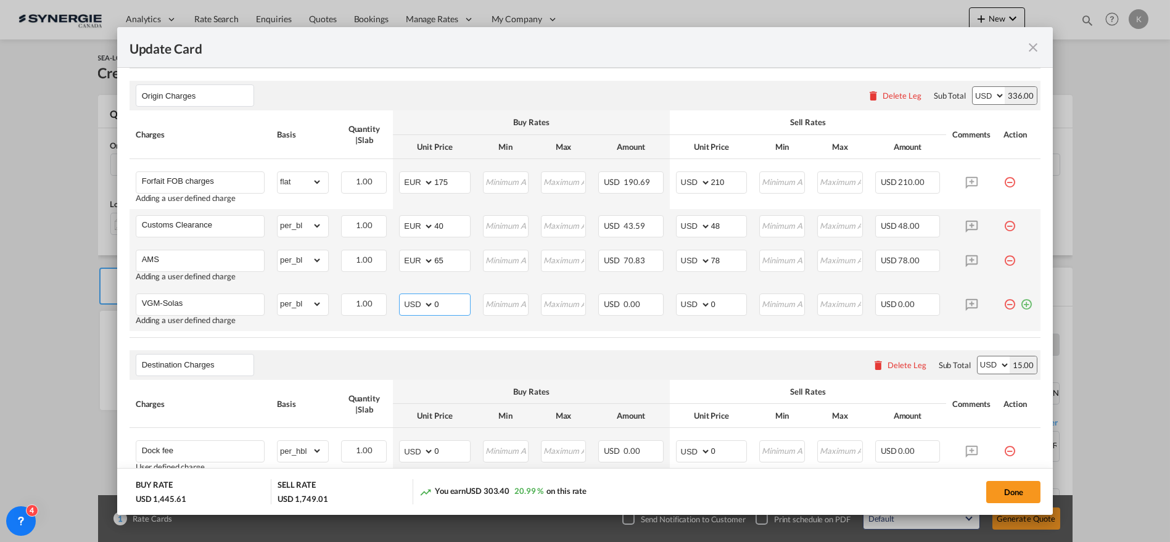
select select "string:EUR"
click at [401, 296] on select "AED AFN ALL AMD ANG AOA ARS AUD AWG AZN BAM BBD BDT BGN BHD BIF BMD BND BOB BRL…" at bounding box center [417, 304] width 32 height 17
type input "15"
type input "18"
click at [1020, 302] on md-icon "icon-plus-circle-outline green-400-fg" at bounding box center [1026, 300] width 12 height 12
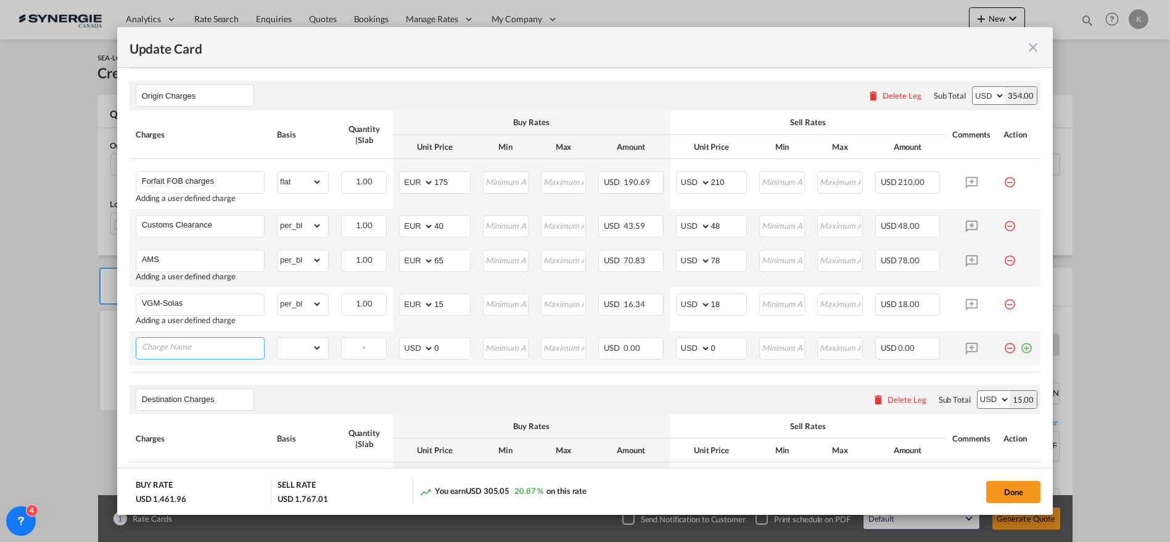
click at [181, 350] on input "Charge Name" at bounding box center [203, 347] width 122 height 18
paste input "Pick-Up [GEOGRAPHIC_DATA] (Conversion 1 CBM = 333 chargeable weight"
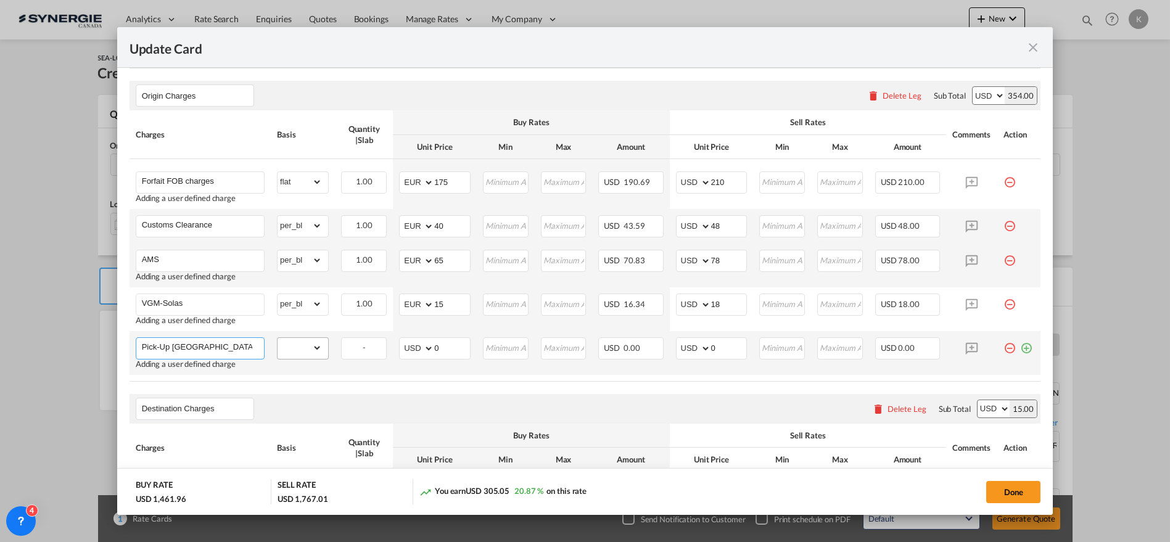
scroll to position [0, 112]
type input "Pick-Up [GEOGRAPHIC_DATA] (Conversion 1 CBM = 333 chargeable weight"
click at [311, 347] on select "gross_weight volumetric_weight per_shipment per_bl per_km per_hawb per_kg flat …" at bounding box center [299, 348] width 44 height 20
select select "per_shipment"
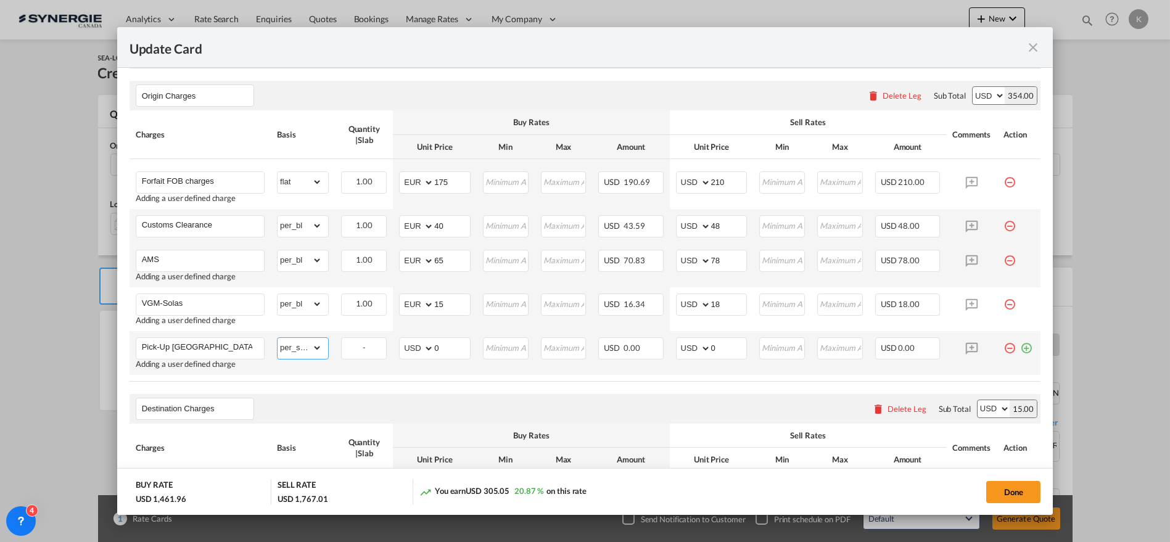
click at [277, 338] on select "gross_weight volumetric_weight per_shipment per_bl per_km per_hawb per_kg flat …" at bounding box center [299, 348] width 44 height 20
click at [406, 348] on select "AED AFN ALL AMD ANG AOA ARS AUD AWG AZN BAM BBD BDT BGN BHD BIF BMD BND BOB BRL…" at bounding box center [417, 348] width 32 height 17
select select "string:EUR"
click at [401, 340] on select "AED AFN ALL AMD ANG AOA ARS AUD AWG AZN BAM BBD BDT BGN BHD BIF BMD BND BOB BRL…" at bounding box center [417, 348] width 32 height 17
type input "215.08"
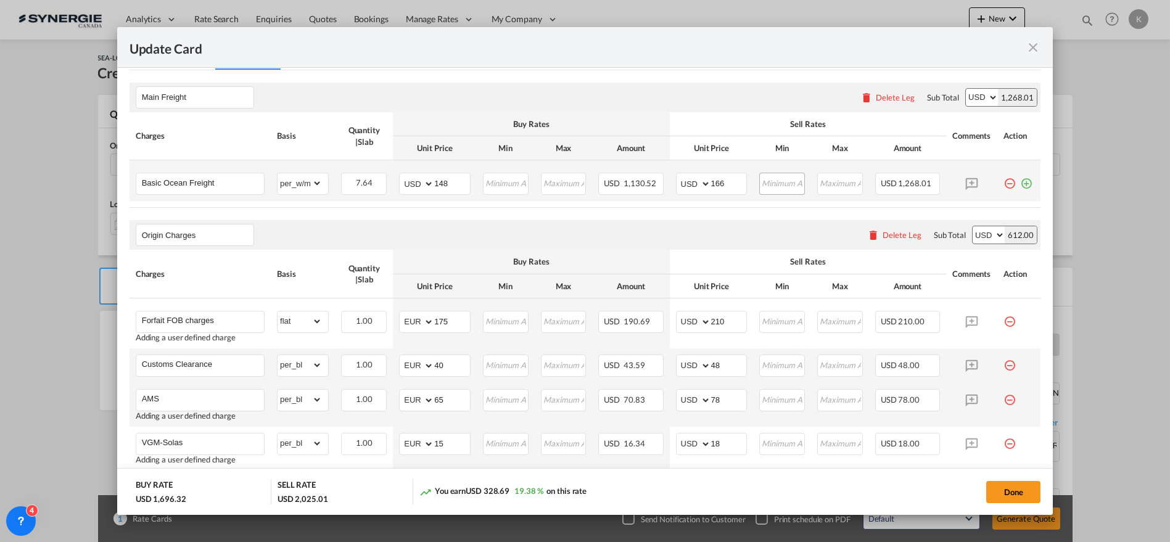
scroll to position [318, 0]
type input "258"
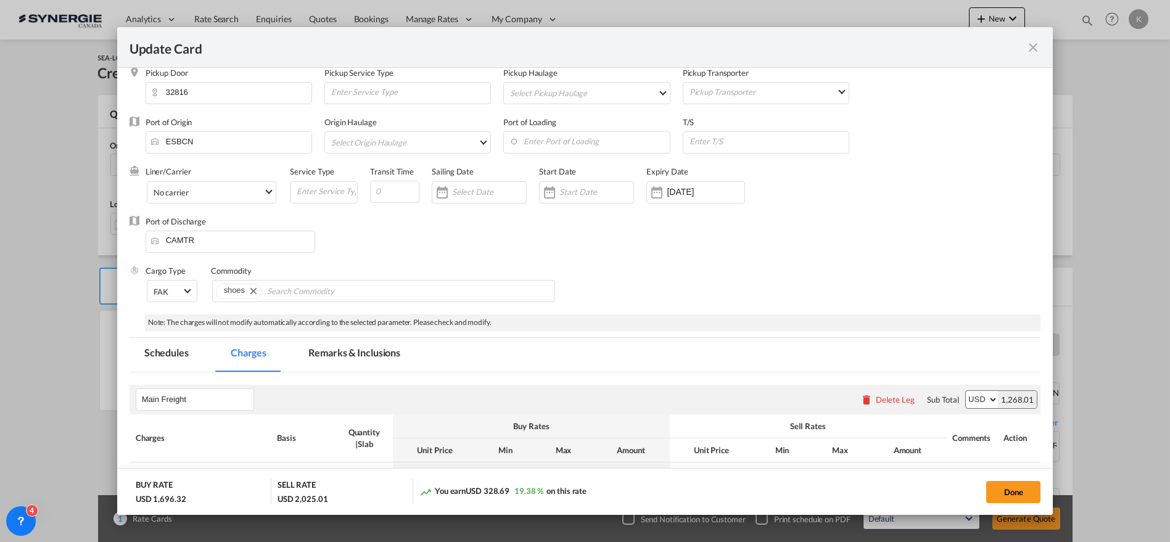
scroll to position [0, 0]
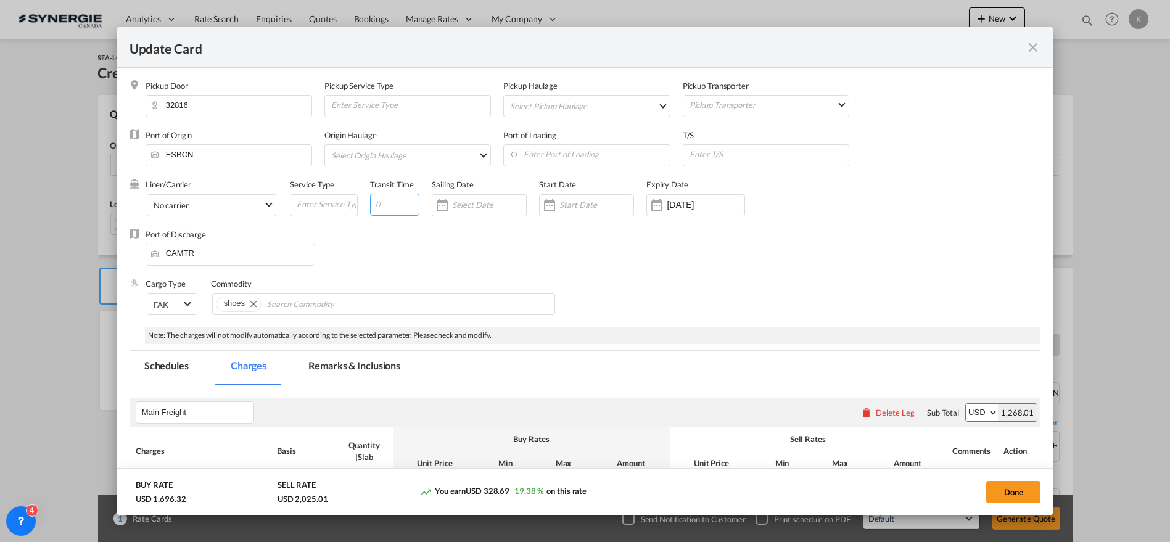
click at [384, 200] on input "Update Card Pickup ..." at bounding box center [394, 205] width 49 height 22
type input "11"
click at [687, 207] on input "[DATE]" at bounding box center [706, 205] width 78 height 10
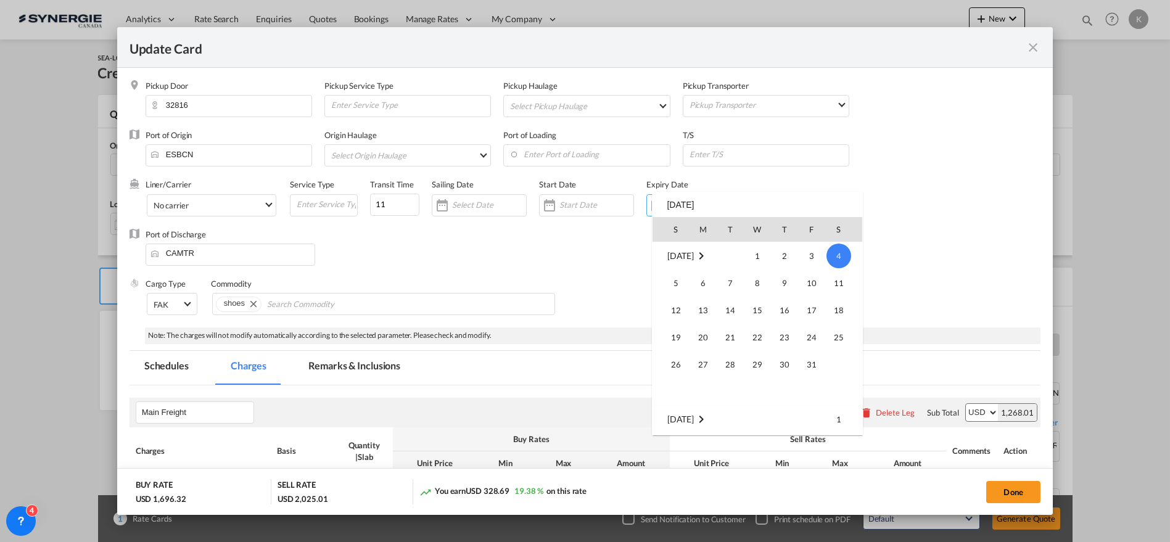
scroll to position [285650, 0]
click at [738, 394] on span "30" at bounding box center [730, 391] width 25 height 25
type input "[DATE]"
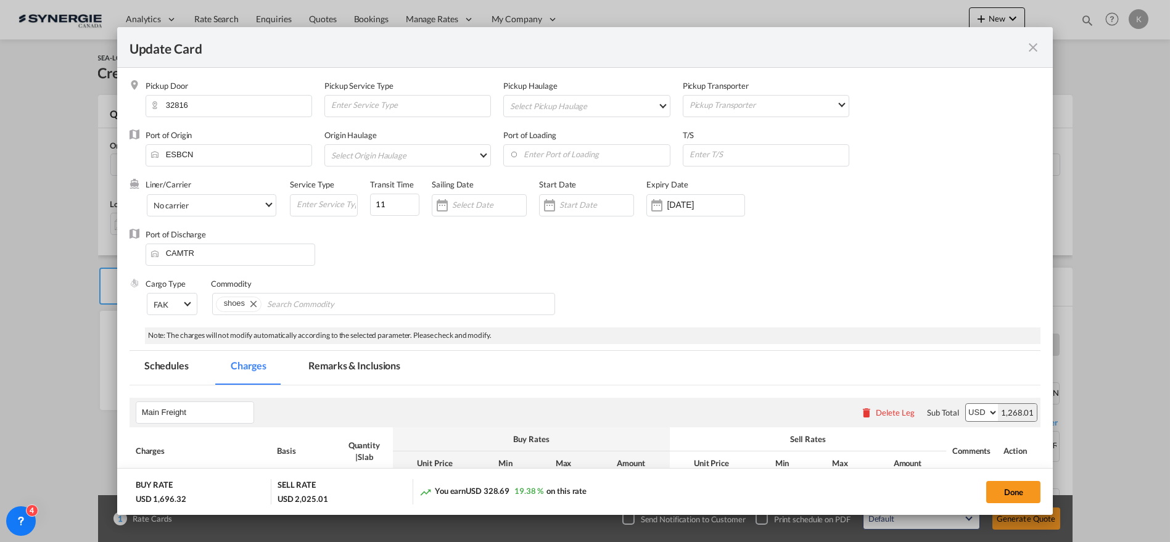
drag, startPoint x: 375, startPoint y: 363, endPoint x: 363, endPoint y: 325, distance: 39.4
click at [376, 362] on md-tab-item "Remarks & Inclusions" at bounding box center [354, 368] width 121 height 34
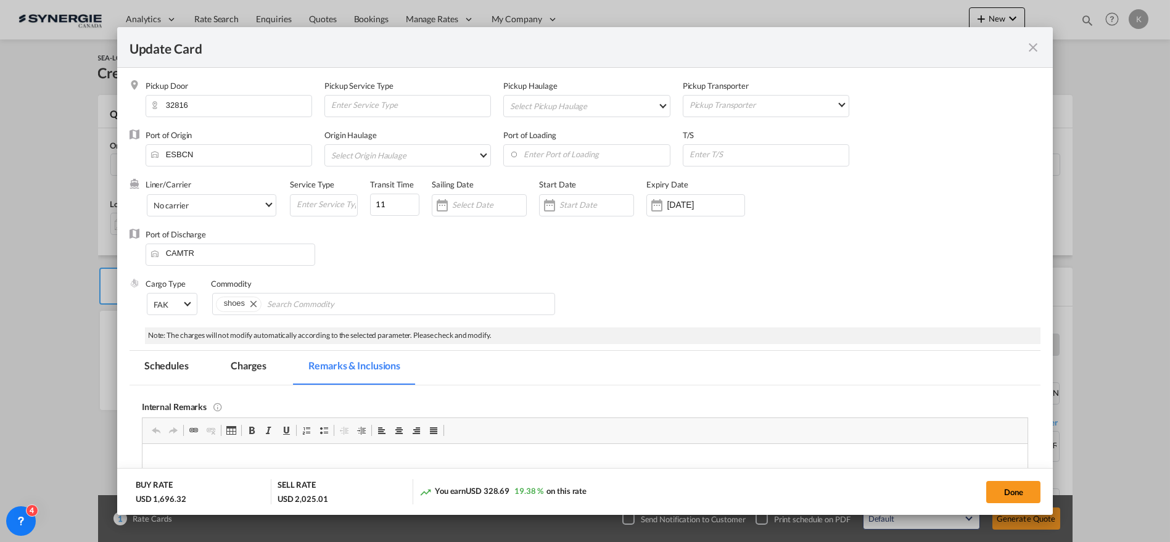
scroll to position [0, 0]
click at [240, 366] on md-tab-item "Charges" at bounding box center [248, 368] width 65 height 34
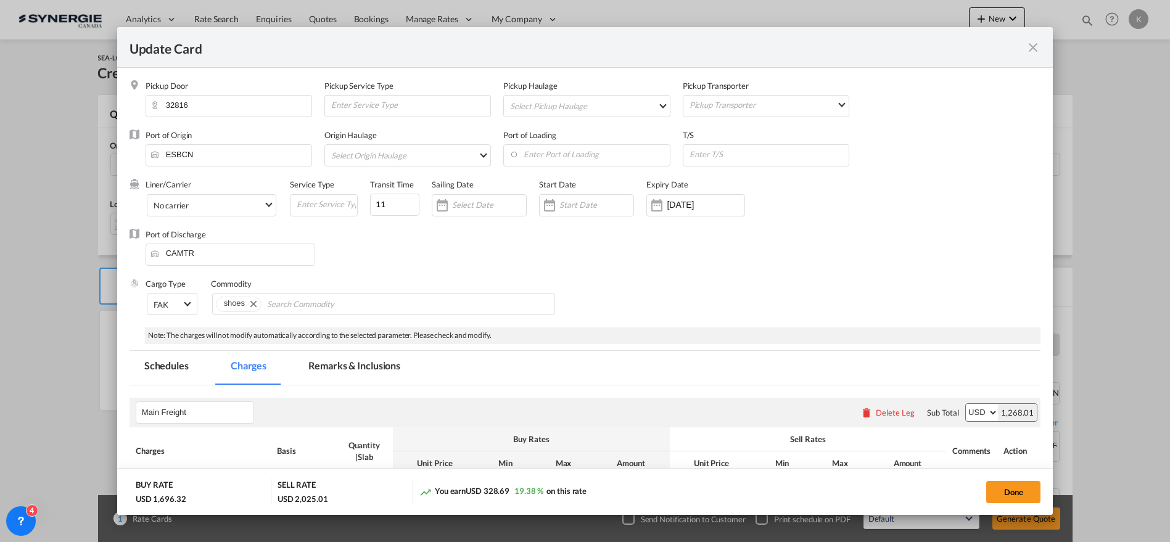
drag, startPoint x: 378, startPoint y: 367, endPoint x: 1063, endPoint y: 155, distance: 717.0
click at [378, 367] on md-tab-item "Remarks & Inclusions" at bounding box center [354, 368] width 121 height 34
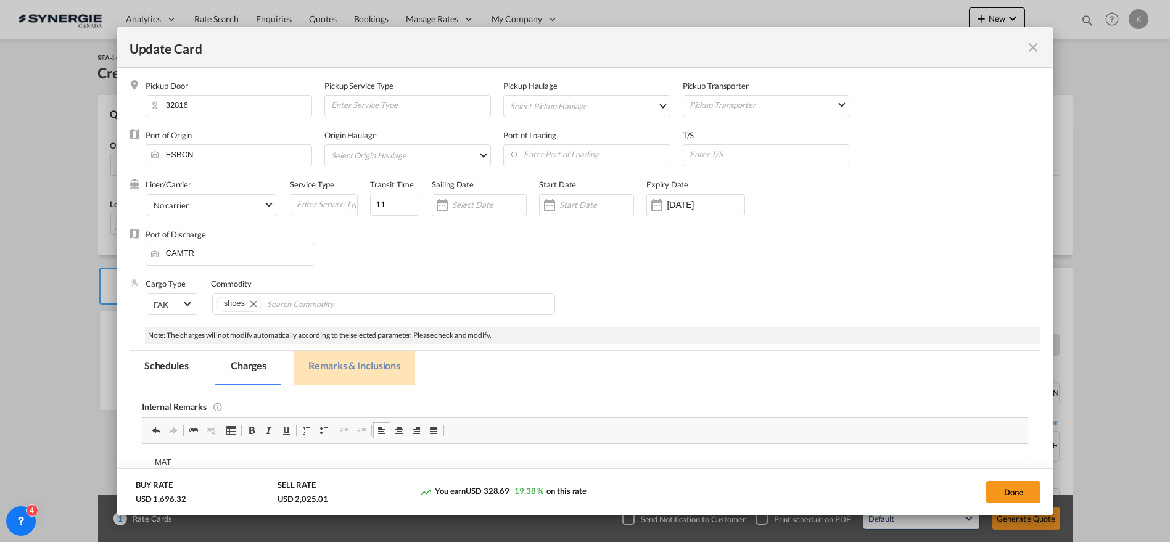
drag, startPoint x: 1050, startPoint y: 133, endPoint x: 616, endPoint y: 8, distance: 451.6
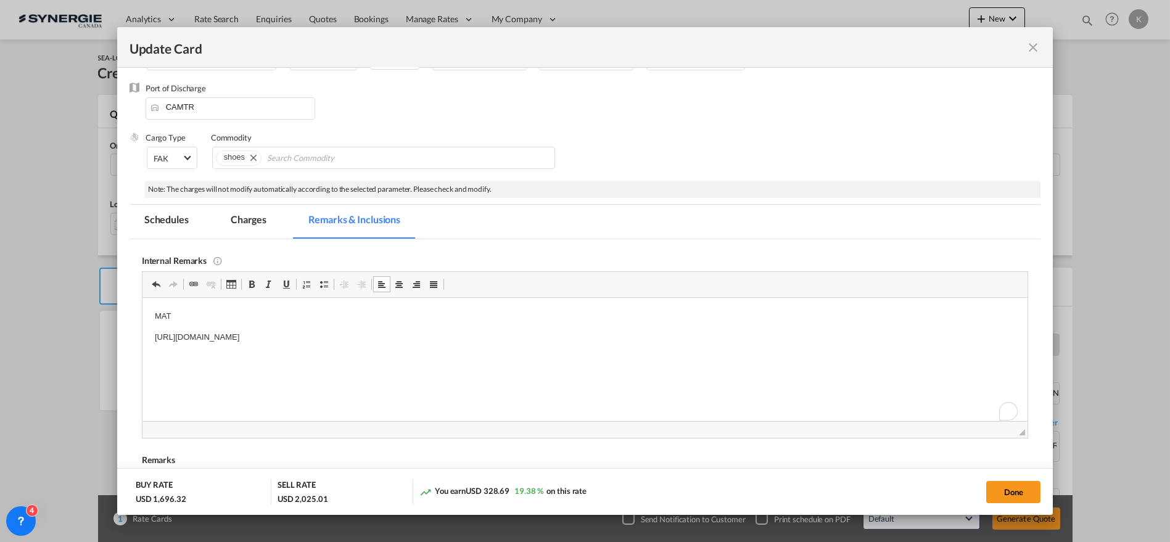
click at [559, 337] on p "[URL][DOMAIN_NAME]" at bounding box center [584, 337] width 861 height 13
drag, startPoint x: 251, startPoint y: 218, endPoint x: 32, endPoint y: 204, distance: 219.4
click at [251, 218] on md-tab-item "Charges" at bounding box center [248, 222] width 65 height 34
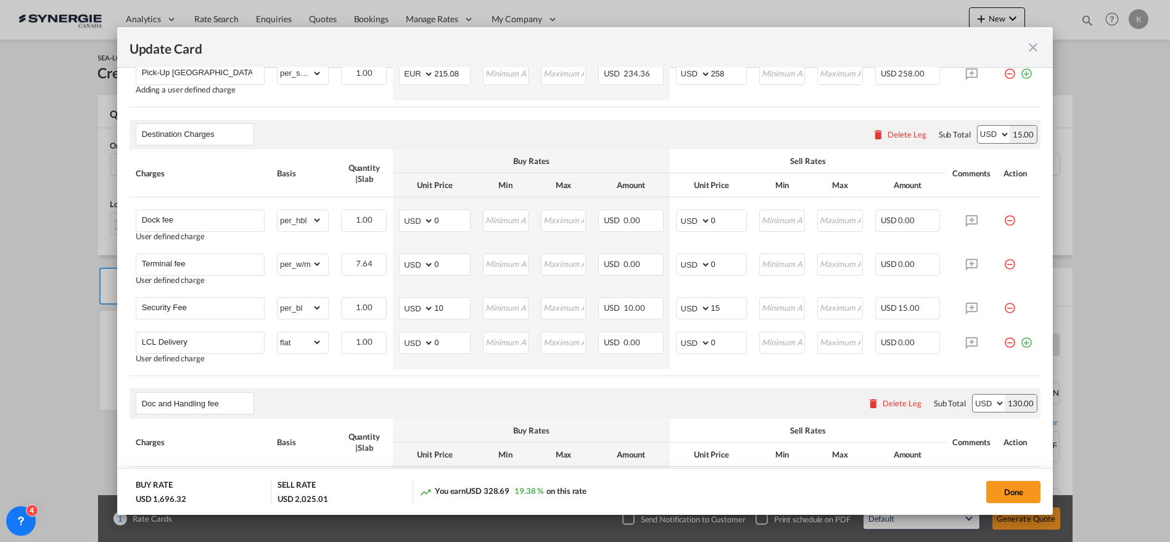
scroll to position [752, 0]
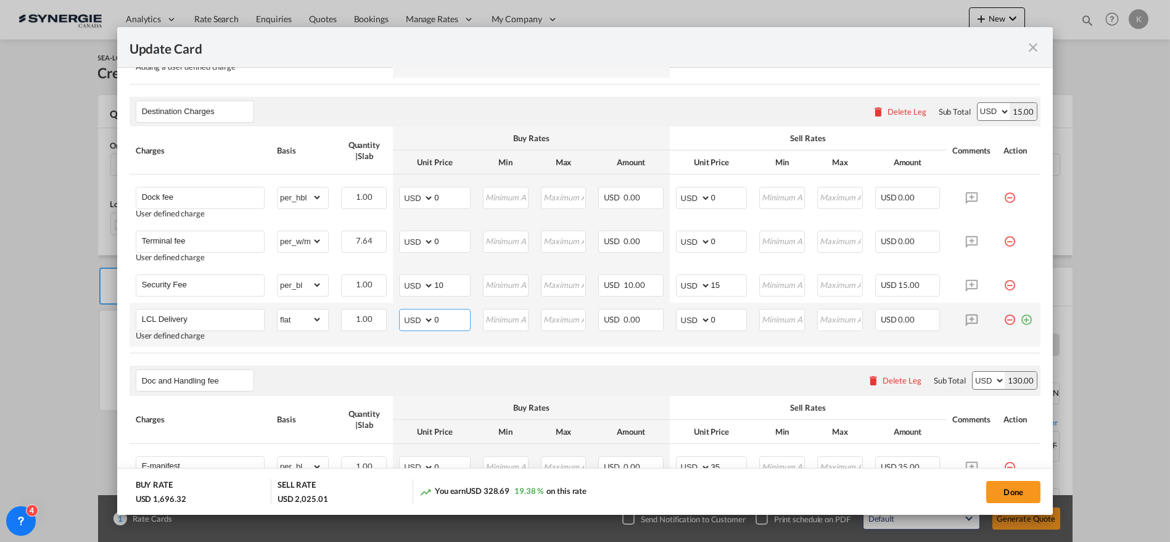
click at [410, 323] on select "AED AFN ALL AMD ANG AOA ARS AUD AWG AZN BAM BBD BDT BGN BHD BIF BMD BND BOB BRL…" at bounding box center [417, 319] width 32 height 17
select select "string:CAD"
click at [401, 311] on select "AED AFN ALL AMD ANG AOA ARS AUD AWG AZN BAM BBD BDT BGN BHD BIF BMD BND BOB BRL…" at bounding box center [417, 319] width 32 height 17
type input "400.06"
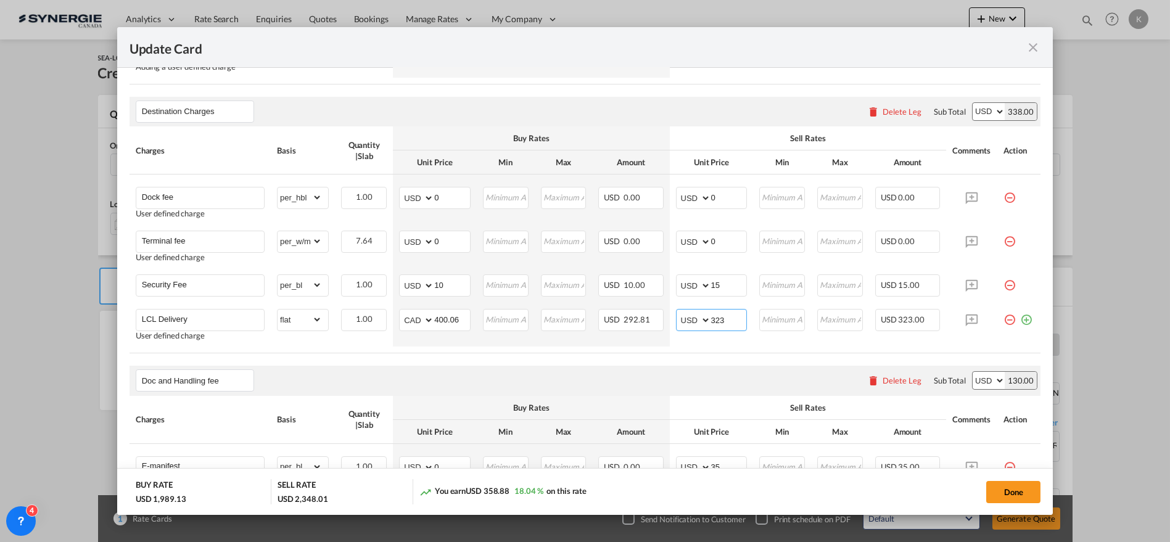
type input "323"
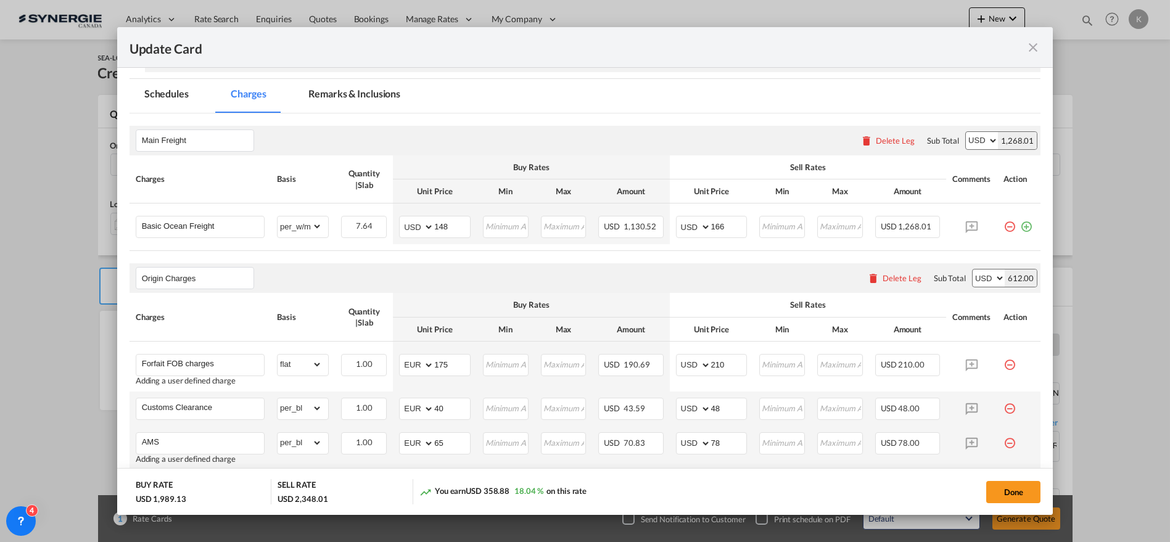
scroll to position [265, 0]
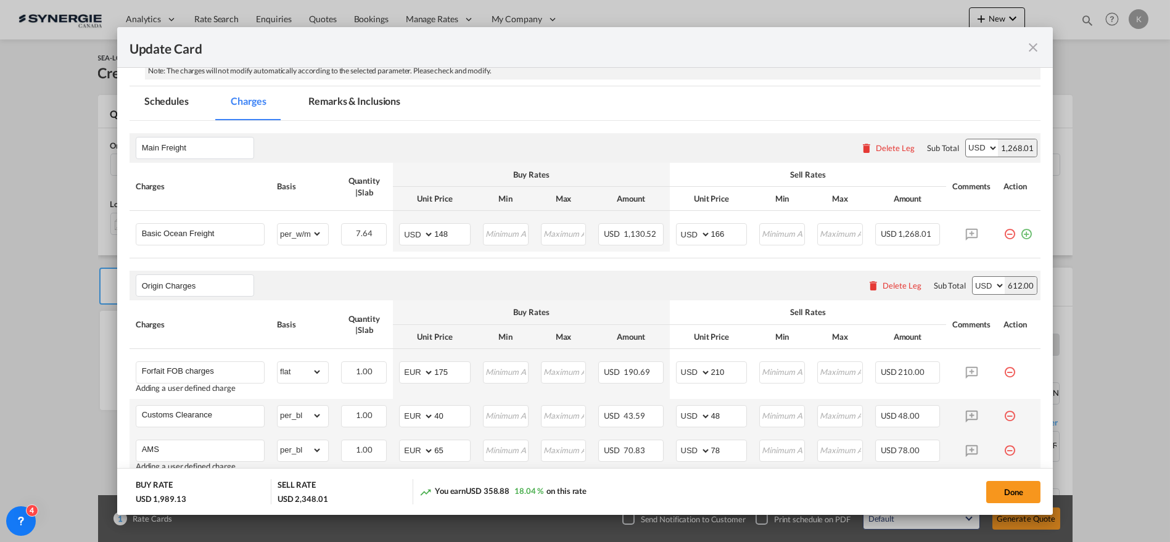
click at [364, 99] on md-tab-item "Remarks & Inclusions" at bounding box center [354, 103] width 121 height 34
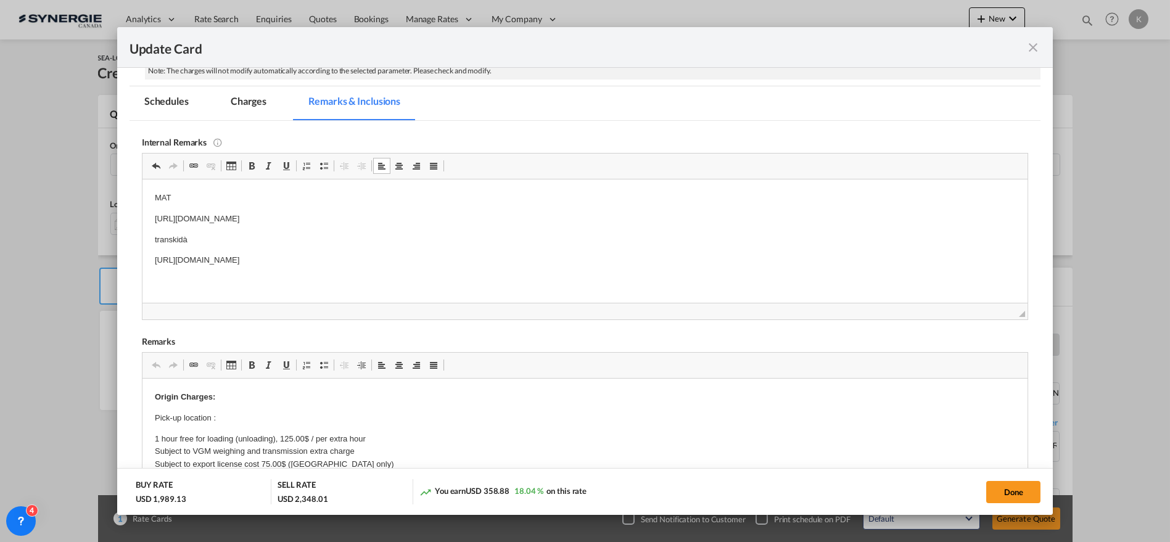
click at [501, 261] on p "[URL][DOMAIN_NAME]" at bounding box center [584, 259] width 861 height 13
click at [240, 100] on md-tab-item "Charges" at bounding box center [248, 103] width 65 height 34
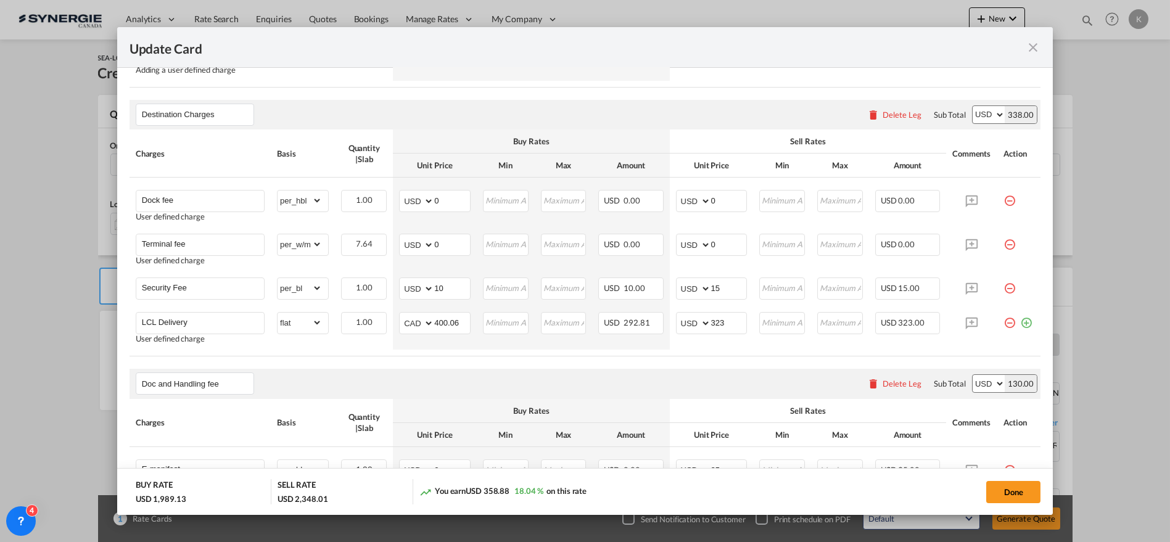
scroll to position [763, 0]
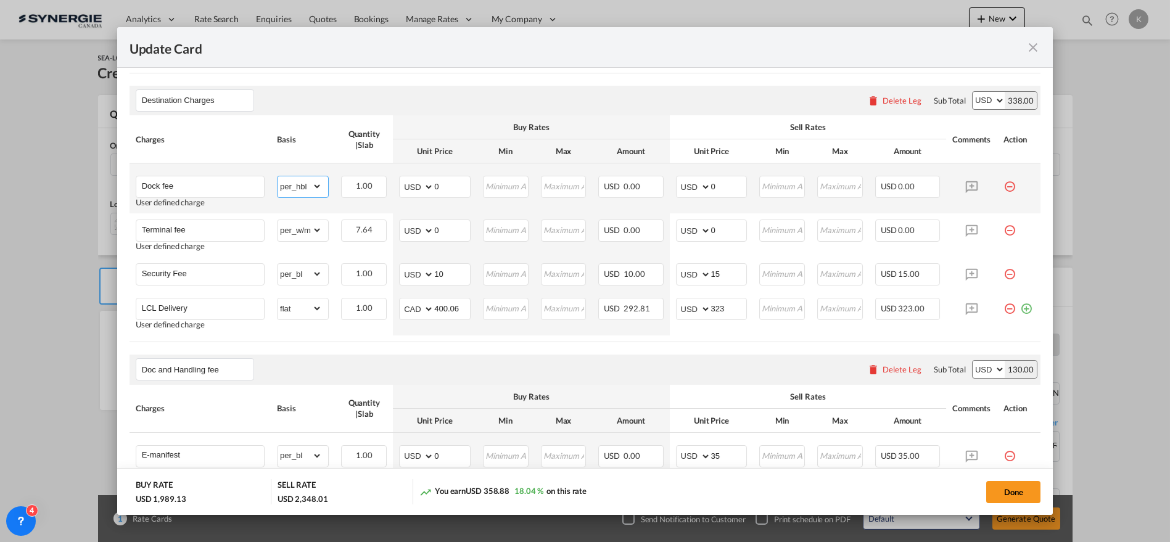
click at [317, 184] on select "gross_weight volumetric_weight per_shipment per_bl per_km per_hawb per_kg flat …" at bounding box center [299, 186] width 44 height 20
select select "per_kg"
click at [277, 176] on select "gross_weight volumetric_weight per_shipment per_bl per_km per_hawb per_kg flat …" at bounding box center [299, 186] width 44 height 20
click at [402, 186] on select "AED AFN ALL AMD ANG AOA ARS AUD AWG AZN BAM BBD BDT BGN BHD BIF BMD BND BOB BRL…" at bounding box center [417, 186] width 32 height 17
select select "string:CAD"
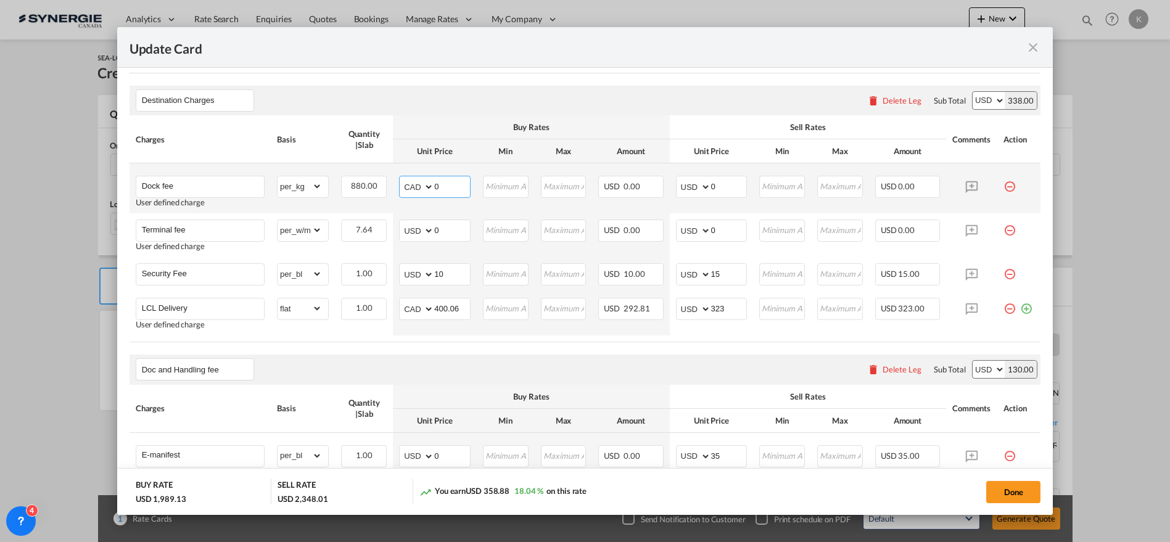
click at [401, 178] on select "AED AFN ALL AMD ANG AOA ARS AUD AWG AZN BAM BBD BDT BGN BHD BIF BMD BND BOB BRL…" at bounding box center [417, 186] width 32 height 17
click at [409, 188] on select "AED AFN ALL AMD ANG AOA ARS AUD AWG AZN BAM BBD BDT BGN BHD BIF BMD BND BOB BRL…" at bounding box center [417, 186] width 32 height 17
click at [434, 183] on input "0" at bounding box center [452, 185] width 36 height 18
click at [438, 185] on input "0" at bounding box center [452, 185] width 36 height 18
drag, startPoint x: 441, startPoint y: 180, endPoint x: 429, endPoint y: 186, distance: 13.2
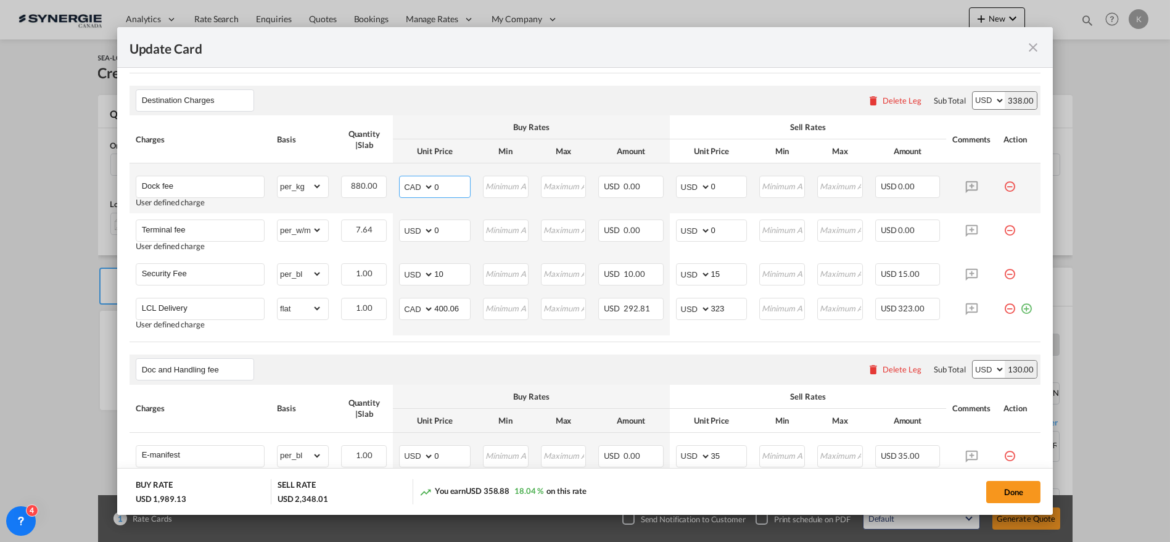
click at [426, 185] on md-input-container "AED AFN ALL AMD ANG AOA ARS AUD AWG AZN BAM BBD BDT BGN BHD BIF BMD BND BOB BRL…" at bounding box center [435, 187] width 72 height 22
type input "0.0225"
type input "70"
select select "string:CAD"
type input "0.027"
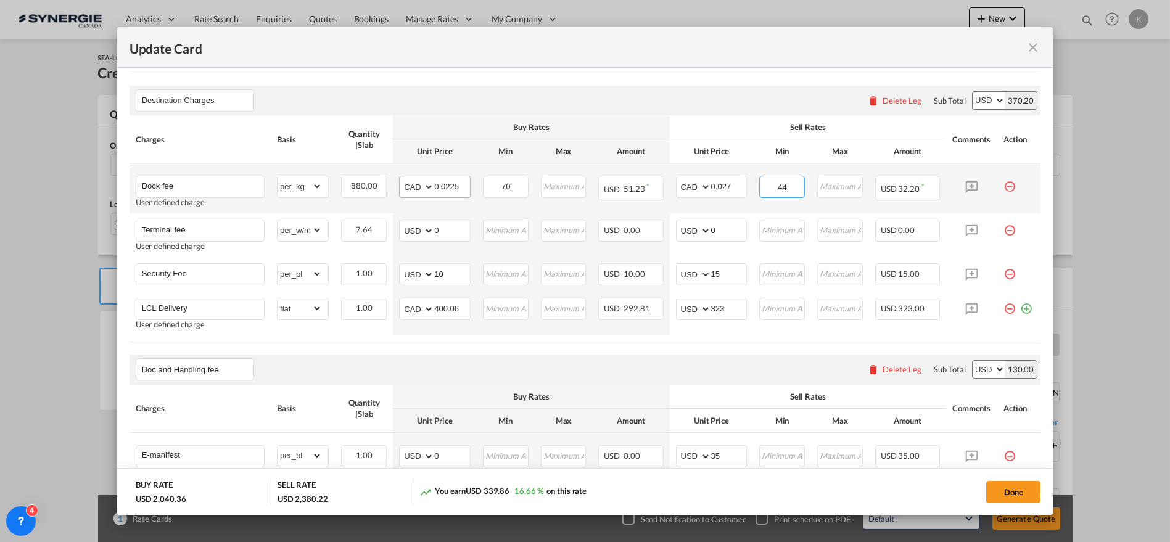
type input "4"
type input "77"
drag, startPoint x: 437, startPoint y: 229, endPoint x: 419, endPoint y: 229, distance: 17.3
click at [419, 229] on md-input-container "AED AFN ALL AMD ANG AOA ARS AUD AWG AZN BAM BBD BDT BGN BHD BIF BMD BND BOB BRL…" at bounding box center [435, 231] width 72 height 22
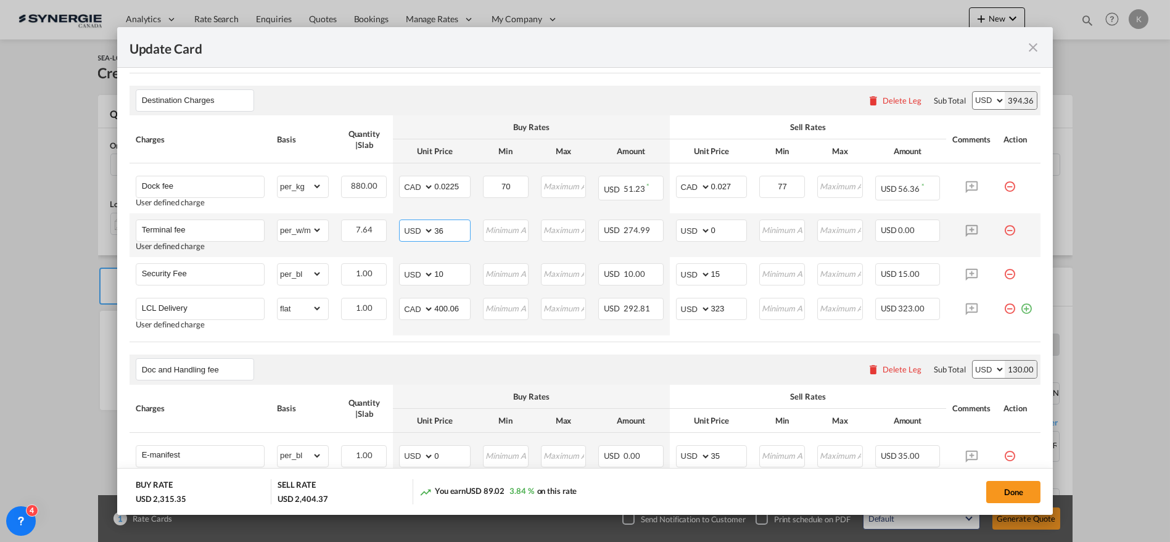
type input "36"
type input "40"
click at [451, 274] on input "10" at bounding box center [452, 273] width 36 height 18
type input "100"
type input "110"
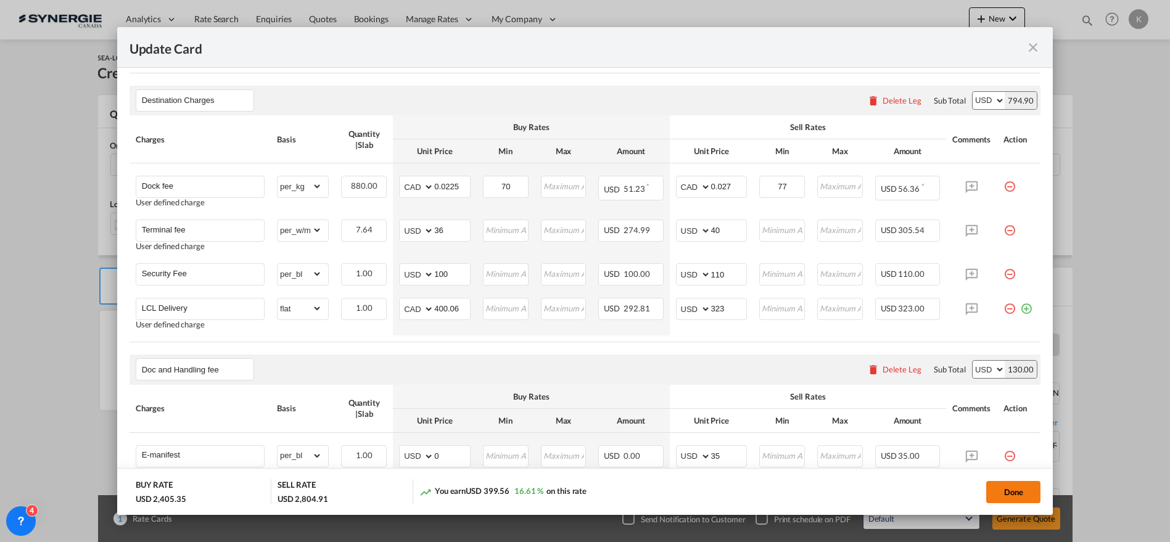
click at [1010, 486] on button "Done" at bounding box center [1013, 492] width 54 height 22
type input "[DATE]"
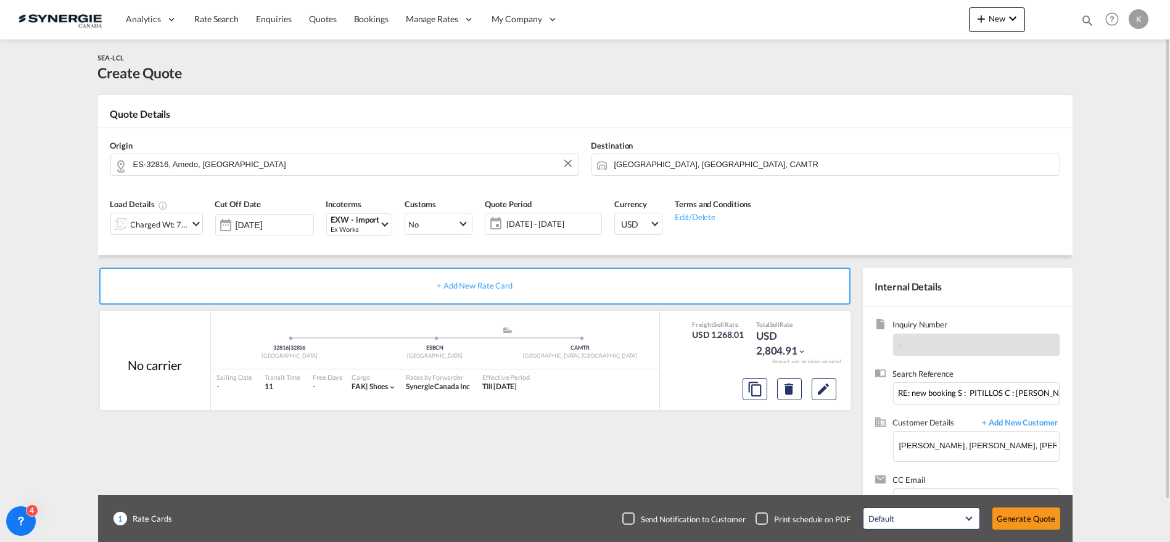
click at [630, 520] on div "Checkbox No Ink" at bounding box center [628, 518] width 12 height 12
click at [1034, 523] on button "Generate Quote" at bounding box center [1026, 519] width 68 height 22
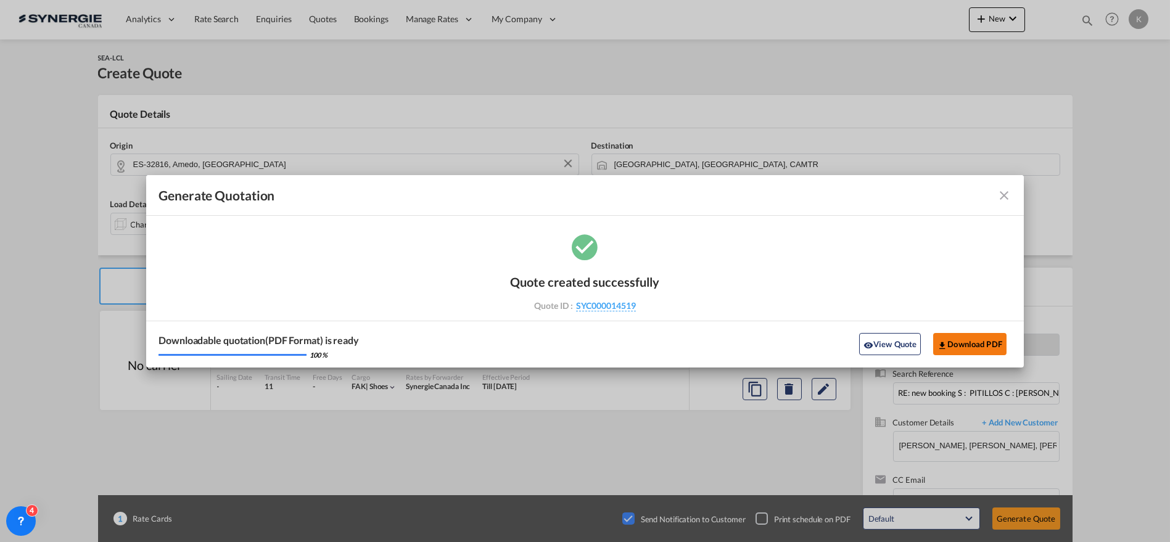
click at [960, 340] on button "Download PDF" at bounding box center [969, 344] width 73 height 22
